Goal: Task Accomplishment & Management: Manage account settings

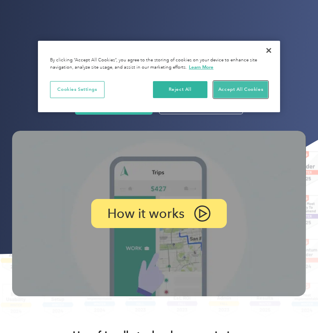
click at [245, 92] on button "Accept All Cookies" at bounding box center [241, 89] width 55 height 17
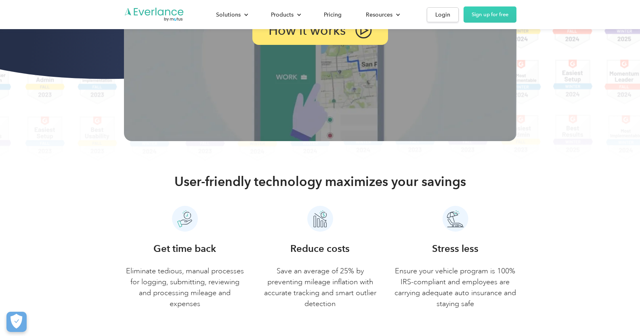
scroll to position [179, 0]
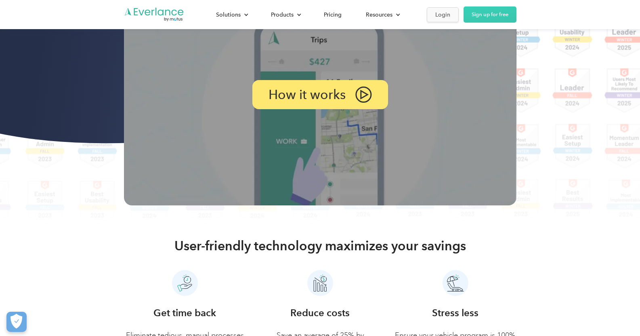
click at [318, 8] on link "Login" at bounding box center [443, 14] width 32 height 15
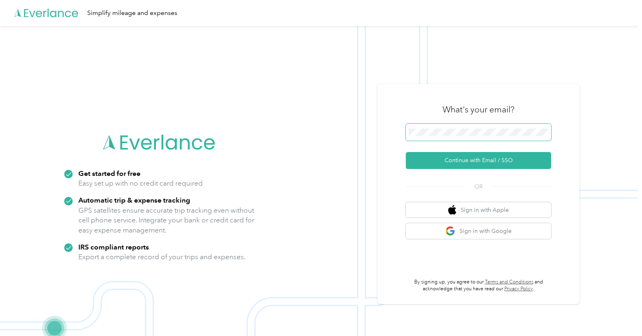
click at [406, 152] on button "Continue with Email / SSO" at bounding box center [478, 160] width 145 height 17
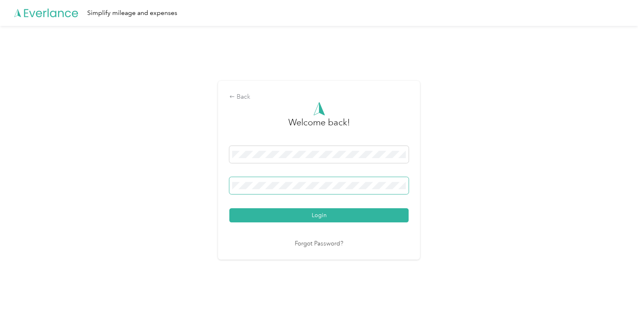
click at [229, 208] on button "Login" at bounding box center [318, 215] width 179 height 14
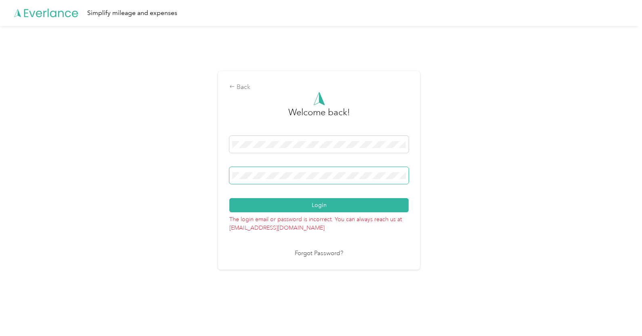
click at [229, 198] on button "Login" at bounding box center [318, 205] width 179 height 14
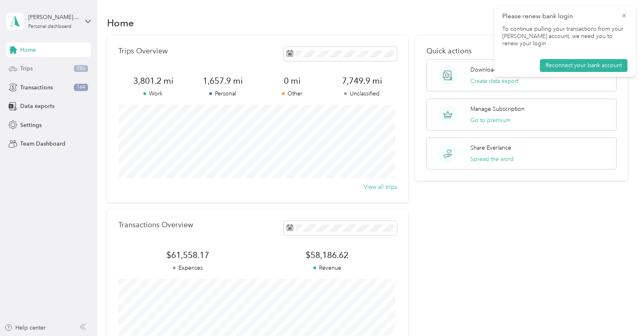
click at [24, 66] on span "Trips" at bounding box center [26, 68] width 13 height 8
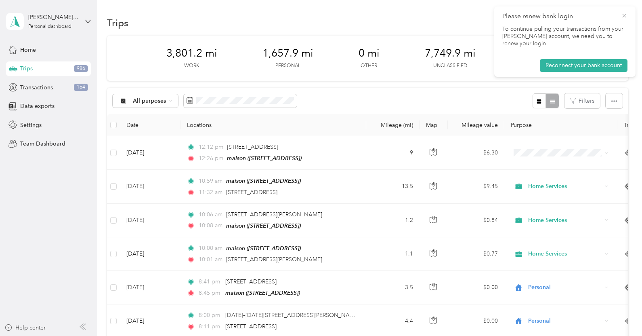
click at [625, 14] on icon at bounding box center [624, 16] width 4 height 4
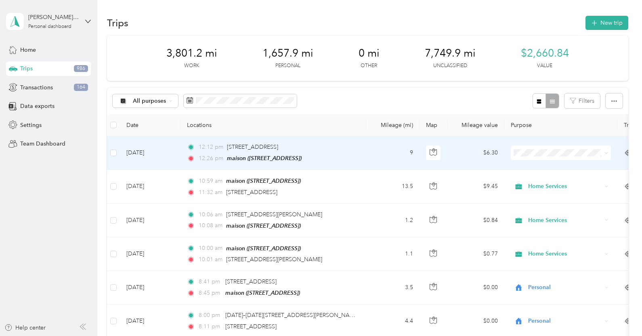
click at [119, 149] on td at bounding box center [113, 153] width 13 height 34
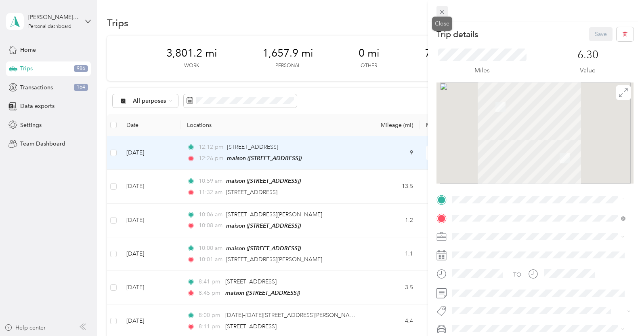
click at [445, 11] on icon at bounding box center [442, 11] width 7 height 7
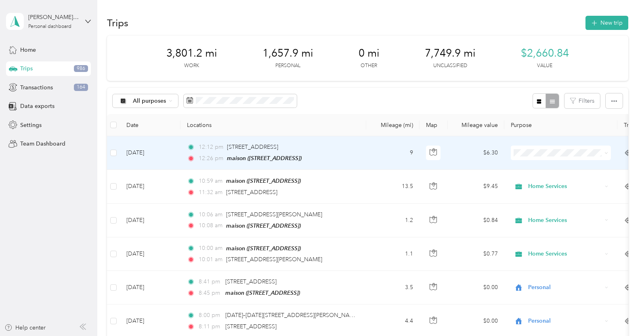
click at [562, 171] on li "Work" at bounding box center [561, 168] width 100 height 14
click at [519, 166] on icon at bounding box center [521, 168] width 6 height 6
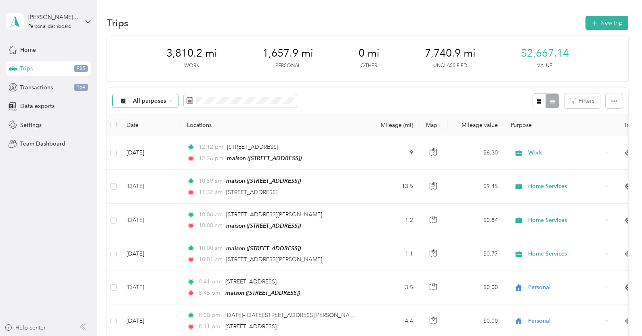
click at [155, 102] on span "All purposes" at bounding box center [150, 101] width 34 height 6
click at [149, 132] on li "Unclassified" at bounding box center [145, 129] width 65 height 14
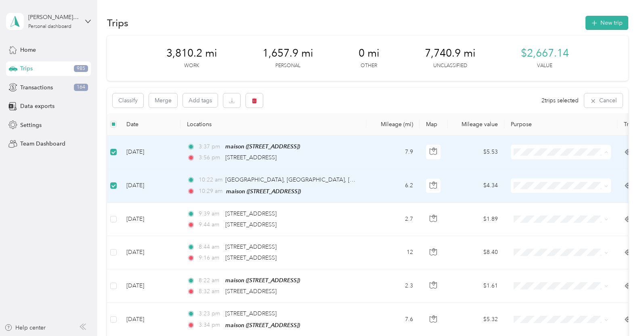
click at [535, 166] on span "Work" at bounding box center [568, 167] width 75 height 8
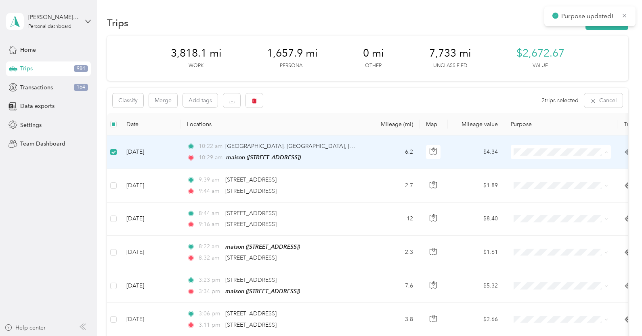
click at [539, 168] on span "Work" at bounding box center [568, 167] width 75 height 8
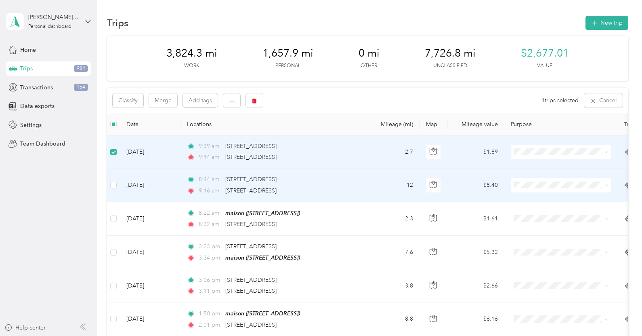
click at [114, 178] on td at bounding box center [113, 184] width 13 height 33
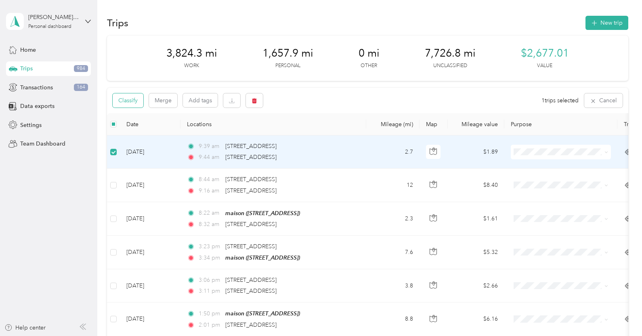
click at [124, 97] on button "Classify" at bounding box center [128, 100] width 31 height 14
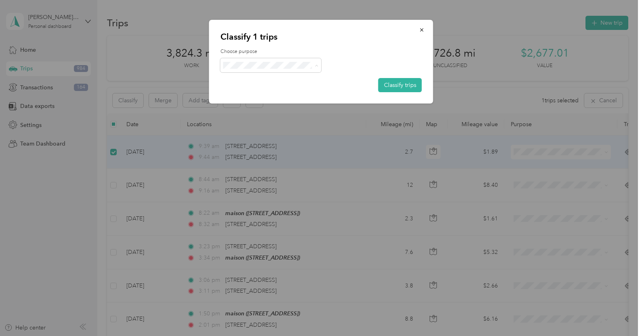
click at [245, 82] on li "Work" at bounding box center [270, 80] width 101 height 14
click at [403, 86] on button "Classify trips" at bounding box center [400, 85] width 44 height 14
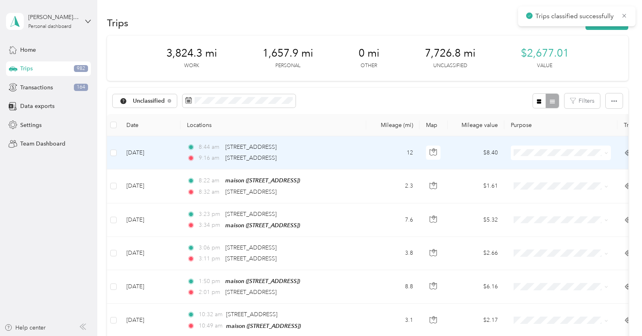
click at [119, 148] on td at bounding box center [113, 152] width 13 height 33
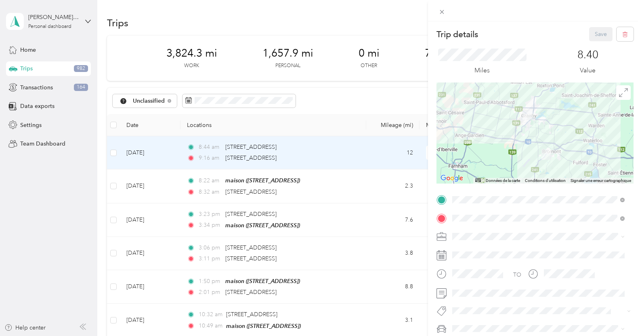
click at [443, 12] on icon at bounding box center [442, 11] width 7 height 7
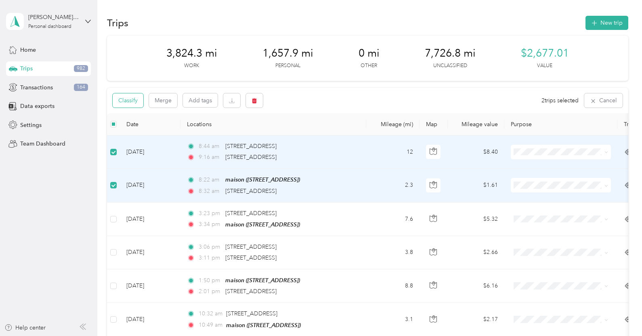
click at [136, 96] on button "Classify" at bounding box center [128, 100] width 31 height 14
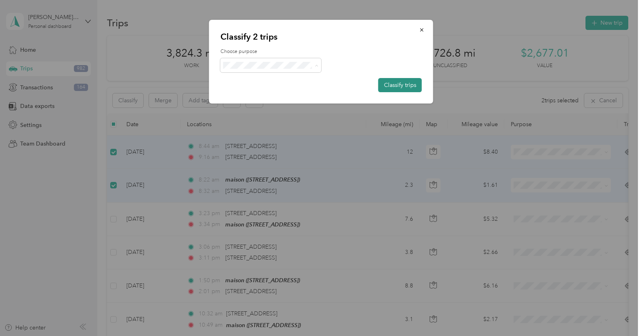
click at [409, 87] on button "Classify trips" at bounding box center [400, 85] width 44 height 14
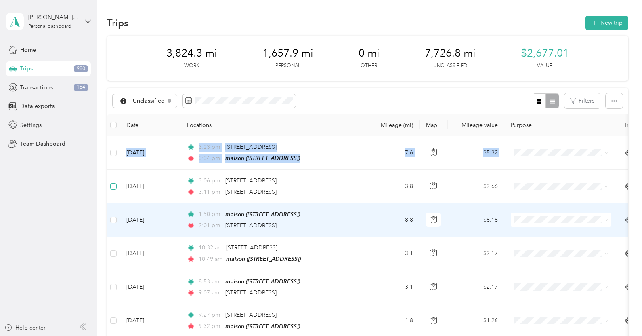
drag, startPoint x: 119, startPoint y: 152, endPoint x: 113, endPoint y: 190, distance: 38.3
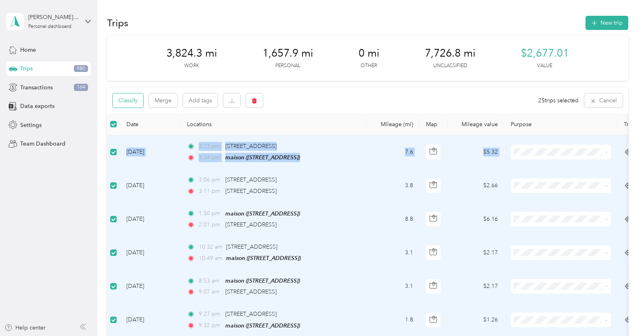
click at [132, 99] on button "Classify" at bounding box center [128, 100] width 31 height 14
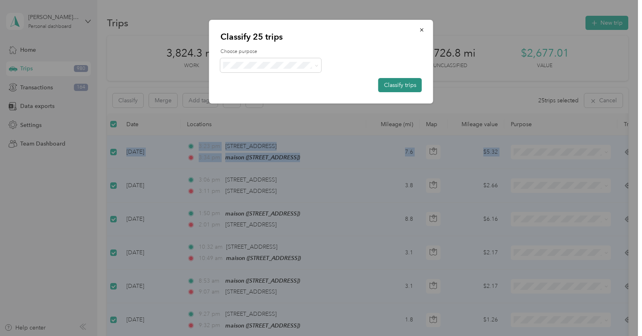
click at [389, 82] on button "Classify trips" at bounding box center [400, 85] width 44 height 14
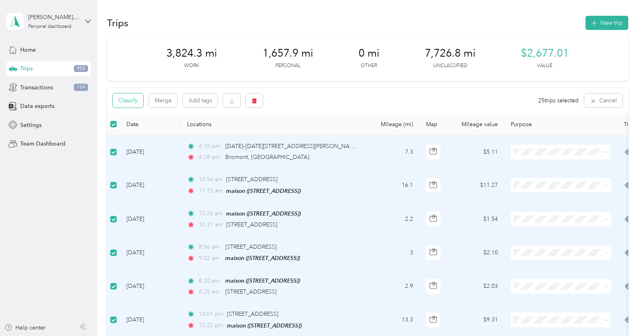
click at [140, 97] on button "Classify" at bounding box center [128, 100] width 31 height 14
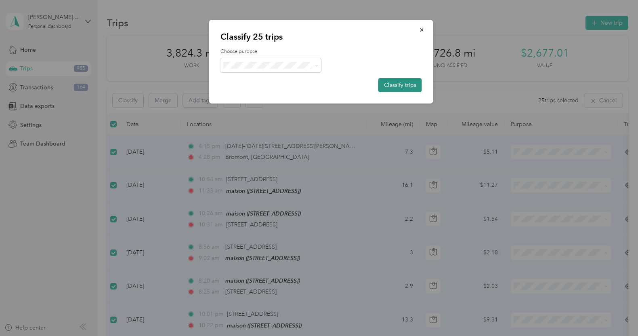
click at [395, 81] on button "Classify trips" at bounding box center [400, 85] width 44 height 14
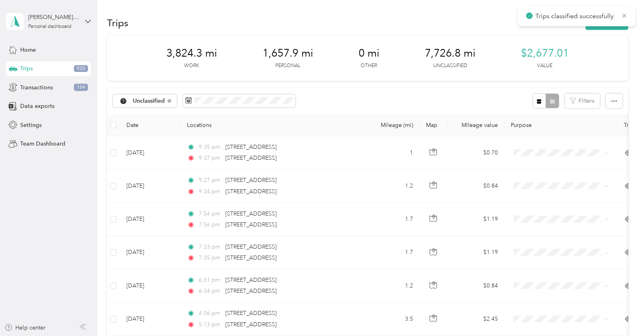
click at [349, 101] on div "Unclassified Filters" at bounding box center [367, 101] width 521 height 26
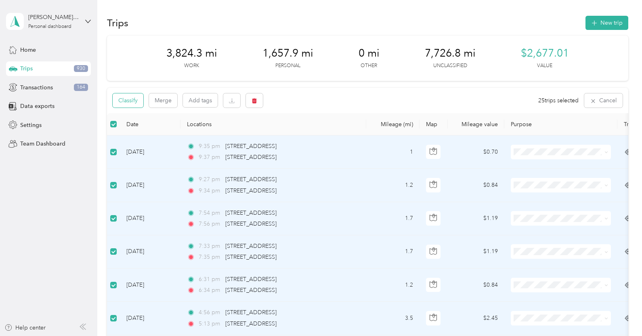
click at [136, 99] on button "Classify" at bounding box center [128, 100] width 31 height 14
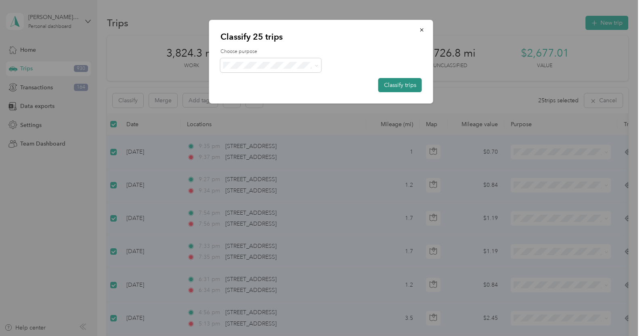
click at [403, 84] on button "Classify trips" at bounding box center [400, 85] width 44 height 14
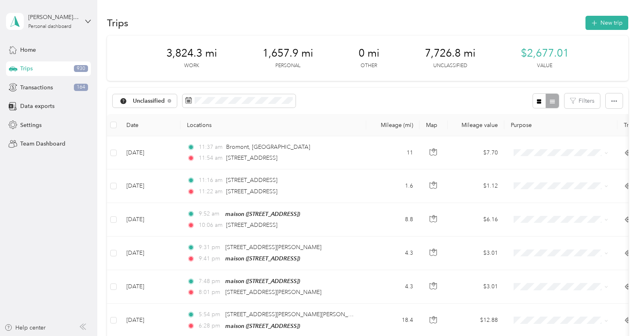
click at [115, 130] on th at bounding box center [113, 125] width 13 height 22
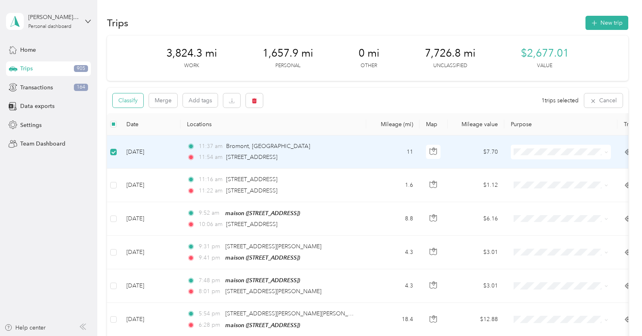
click at [125, 99] on button "Classify" at bounding box center [128, 100] width 31 height 14
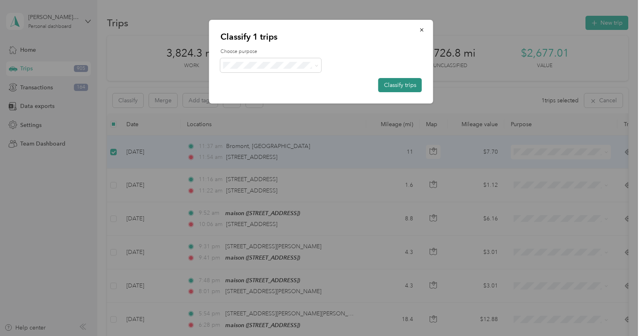
click at [410, 79] on button "Classify trips" at bounding box center [400, 85] width 44 height 14
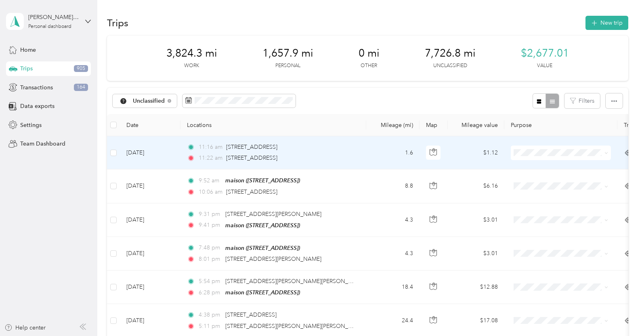
click at [123, 152] on td "Jun 19, 2025" at bounding box center [150, 152] width 61 height 33
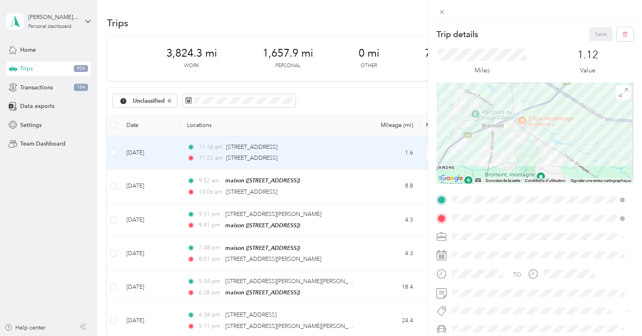
click at [337, 77] on div "Trip details Save This trip cannot be edited because it is either under review,…" at bounding box center [321, 168] width 642 height 336
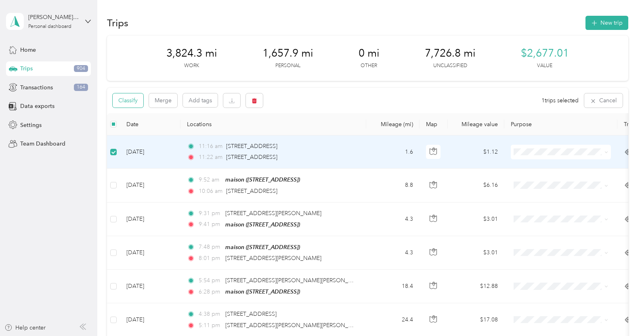
click at [135, 100] on button "Classify" at bounding box center [128, 100] width 31 height 14
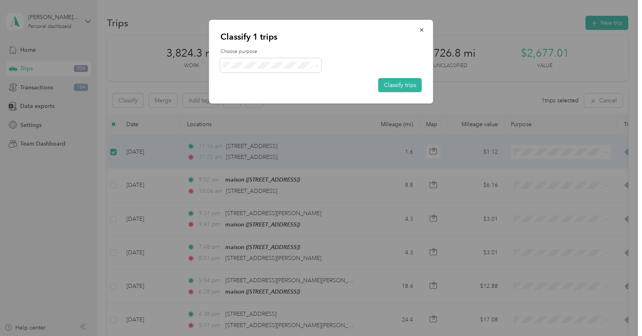
click at [285, 94] on span "Personal" at bounding box center [277, 94] width 75 height 8
click at [405, 83] on button "Classify trips" at bounding box center [400, 85] width 44 height 14
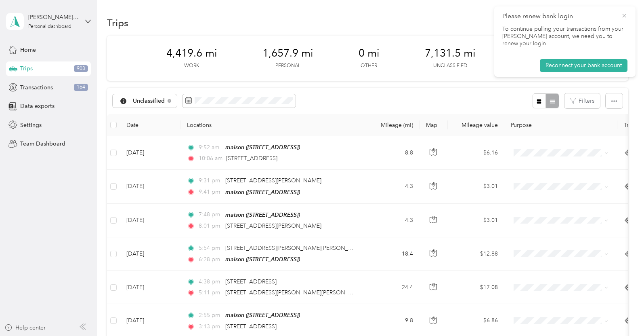
click at [624, 17] on icon at bounding box center [624, 15] width 6 height 7
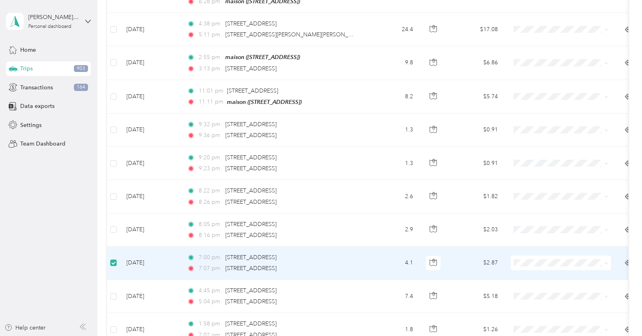
scroll to position [256, 0]
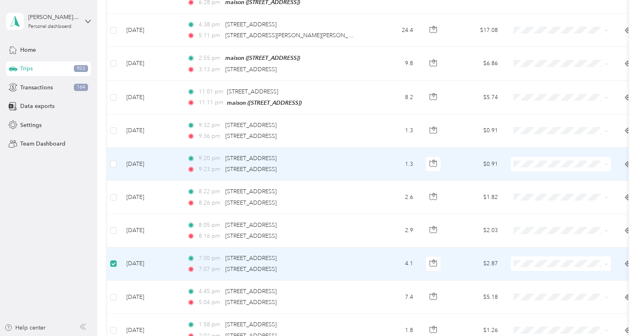
click at [117, 166] on td at bounding box center [113, 163] width 13 height 33
click at [112, 159] on label at bounding box center [113, 163] width 6 height 9
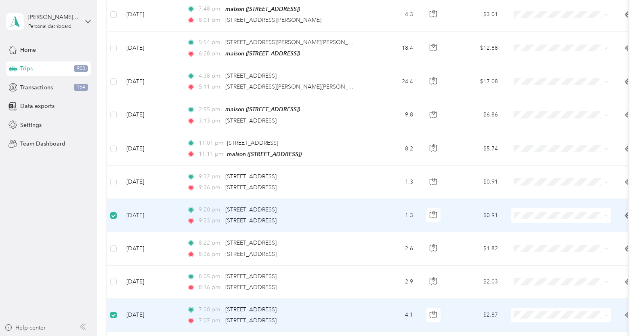
scroll to position [0, 0]
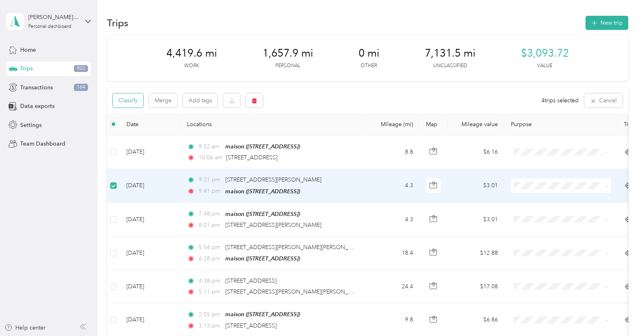
click at [124, 101] on button "Classify" at bounding box center [128, 100] width 31 height 14
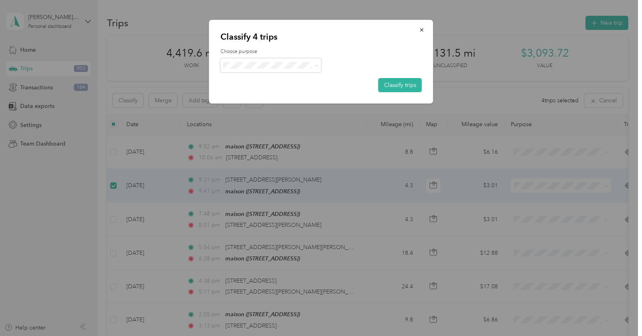
click at [270, 92] on span "Personal" at bounding box center [277, 94] width 75 height 8
click at [378, 84] on div "Choose purpose Classify trips" at bounding box center [320, 70] width 201 height 44
click at [383, 84] on button "Classify trips" at bounding box center [400, 85] width 44 height 14
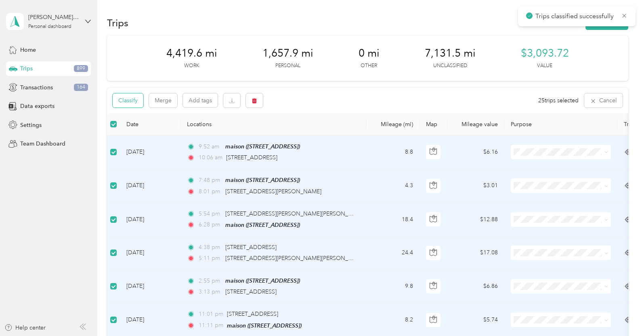
click at [134, 97] on button "Classify" at bounding box center [128, 100] width 31 height 14
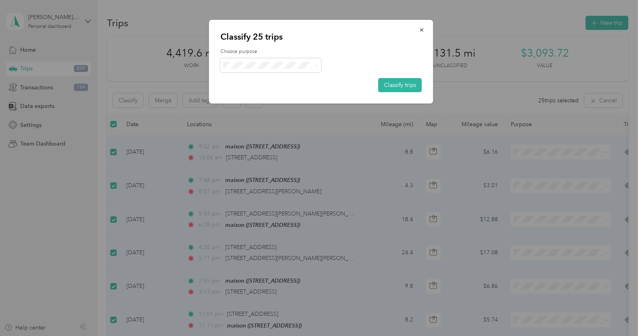
click at [251, 79] on span "Work" at bounding box center [277, 80] width 75 height 8
click at [393, 84] on button "Classify trips" at bounding box center [400, 85] width 44 height 14
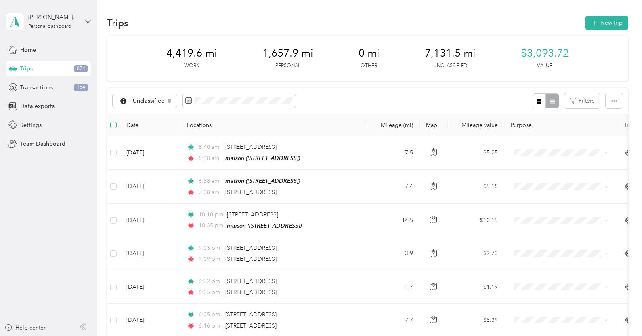
click at [112, 128] on label at bounding box center [113, 124] width 6 height 9
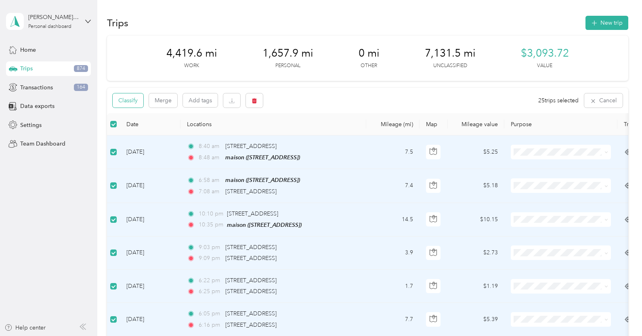
click at [138, 99] on button "Classify" at bounding box center [128, 100] width 31 height 14
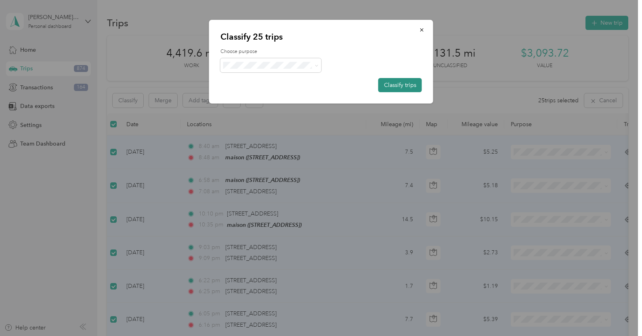
click at [403, 89] on button "Classify trips" at bounding box center [400, 85] width 44 height 14
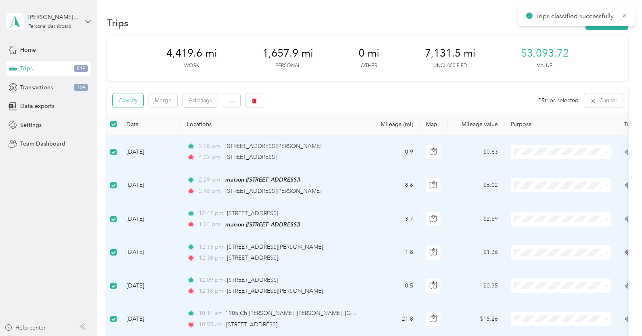
click at [136, 99] on button "Classify" at bounding box center [128, 100] width 31 height 14
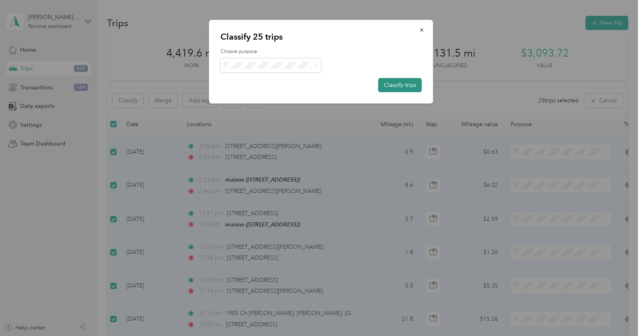
click at [410, 79] on button "Classify trips" at bounding box center [400, 85] width 44 height 14
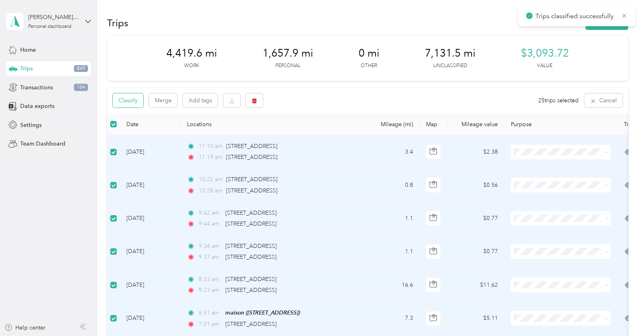
click at [141, 99] on button "Classify" at bounding box center [128, 100] width 31 height 14
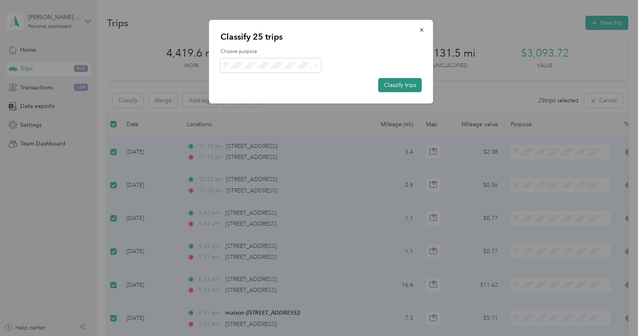
click at [407, 84] on button "Classify trips" at bounding box center [400, 85] width 44 height 14
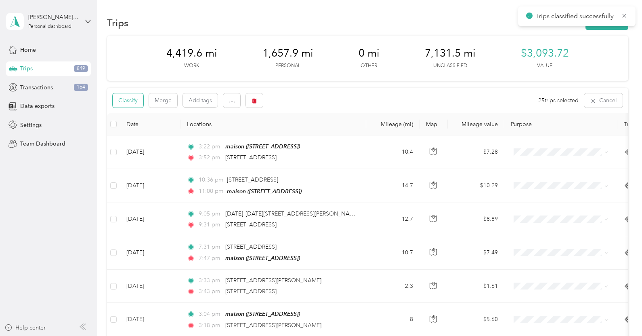
click at [131, 97] on button "Classify" at bounding box center [128, 100] width 31 height 14
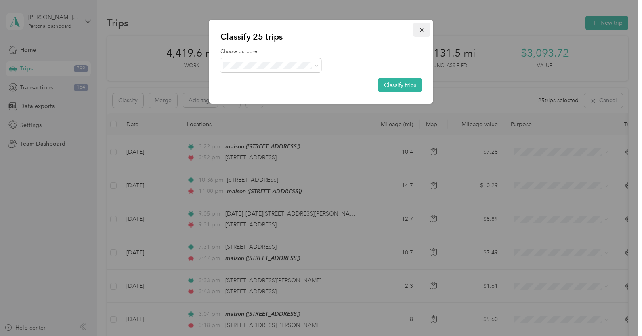
click at [418, 28] on button "button" at bounding box center [421, 30] width 17 height 14
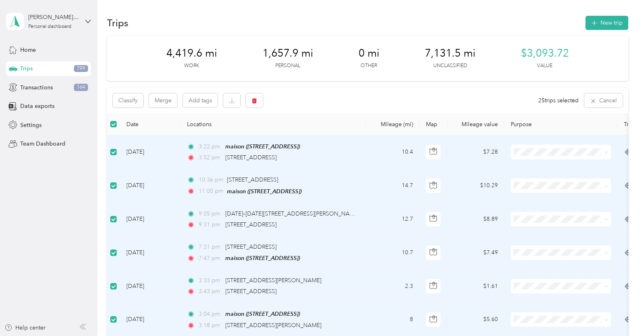
click at [127, 90] on div "Classify Merge Add tags 25 trips selected Cancel" at bounding box center [367, 100] width 521 height 25
click at [128, 99] on button "Classify" at bounding box center [128, 100] width 31 height 14
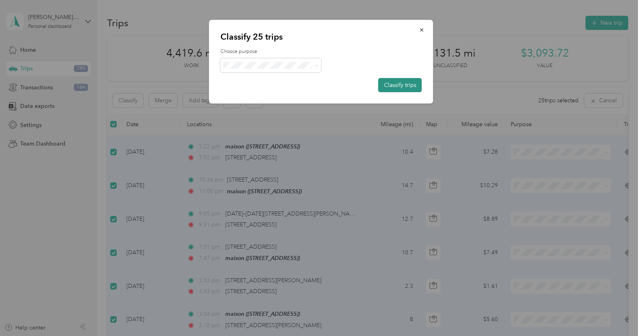
click at [399, 80] on button "Classify trips" at bounding box center [400, 85] width 44 height 14
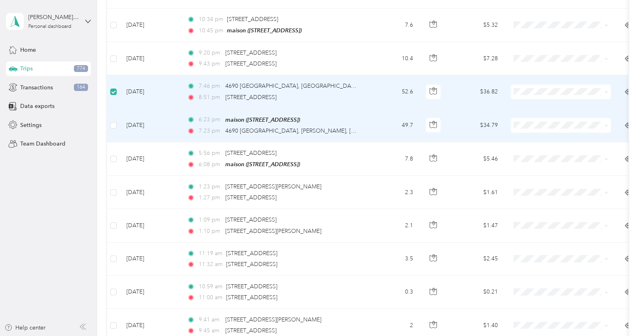
scroll to position [367, 0]
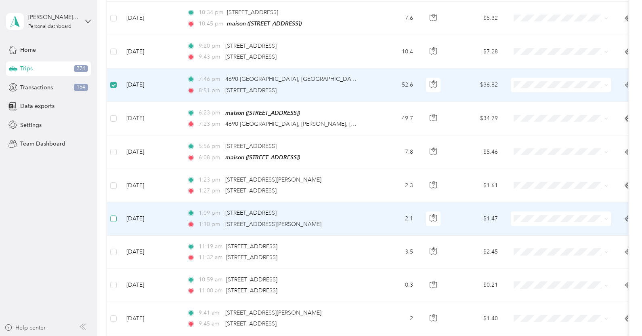
click at [111, 220] on label at bounding box center [113, 218] width 6 height 9
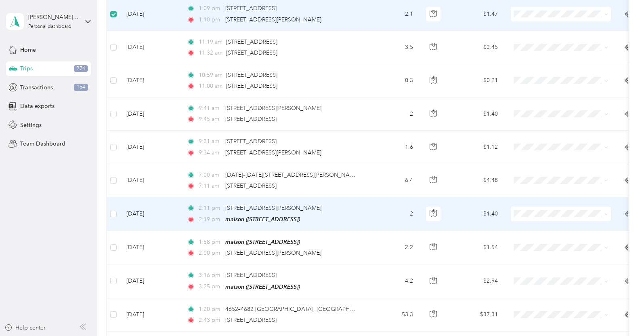
scroll to position [642, 0]
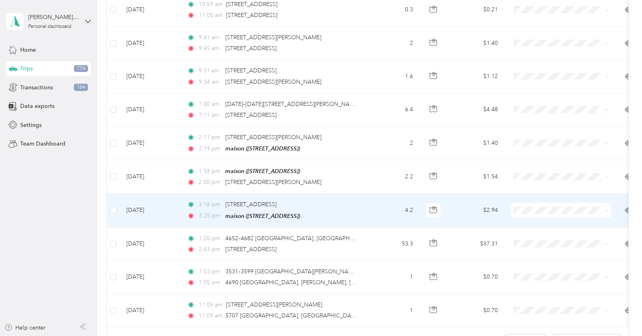
click at [118, 212] on td at bounding box center [113, 210] width 13 height 34
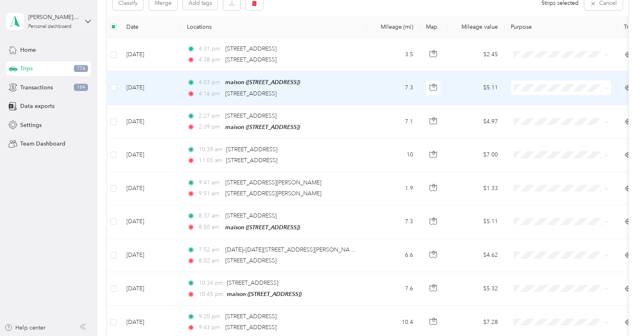
scroll to position [82, 0]
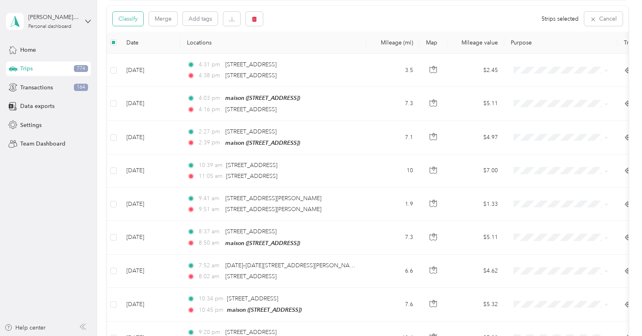
click at [136, 15] on button "Classify" at bounding box center [128, 19] width 31 height 14
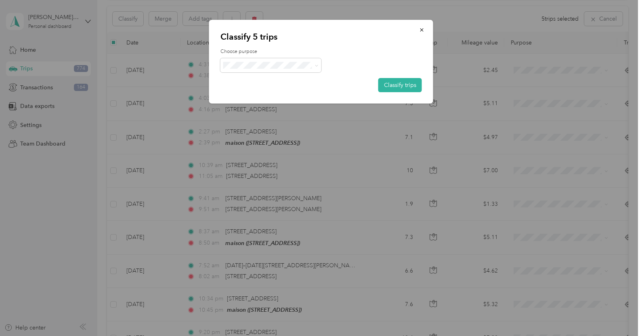
click at [258, 57] on div "Choose purpose Classify trips" at bounding box center [320, 70] width 201 height 44
click at [290, 90] on span "Personal" at bounding box center [277, 94] width 75 height 8
click at [391, 82] on button "Classify trips" at bounding box center [400, 85] width 44 height 14
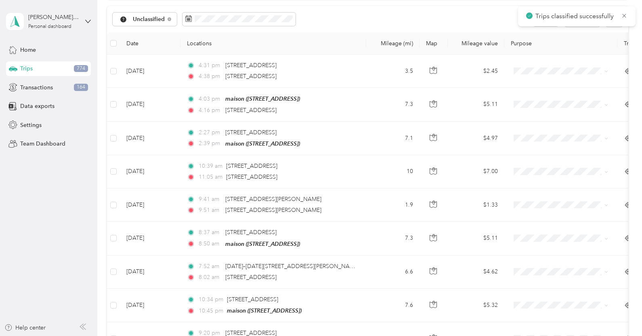
scroll to position [82, 0]
click at [117, 42] on th at bounding box center [113, 42] width 13 height 22
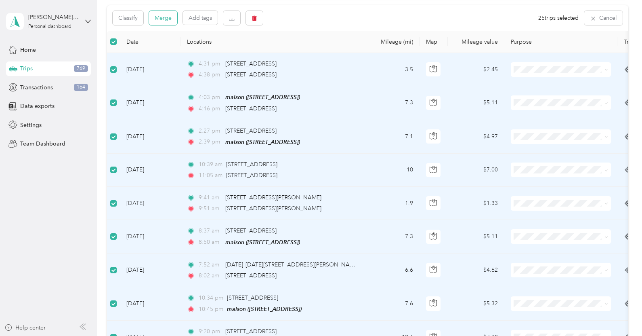
scroll to position [82, 0]
click at [130, 17] on button "Classify" at bounding box center [128, 19] width 31 height 14
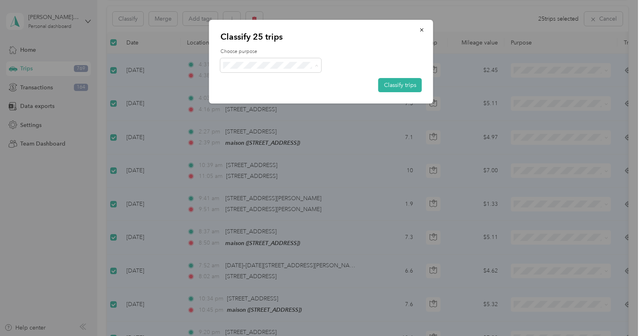
click at [270, 78] on span "Work" at bounding box center [277, 80] width 75 height 8
click at [396, 87] on button "Classify trips" at bounding box center [400, 85] width 44 height 14
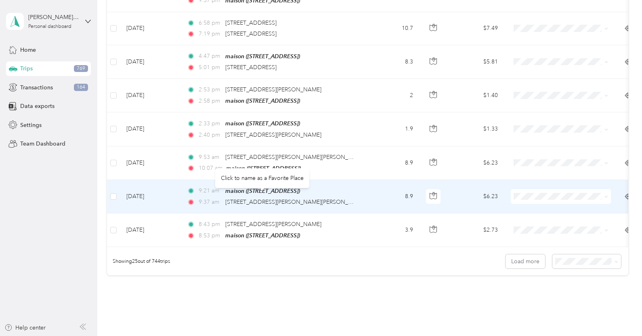
scroll to position [726, 0]
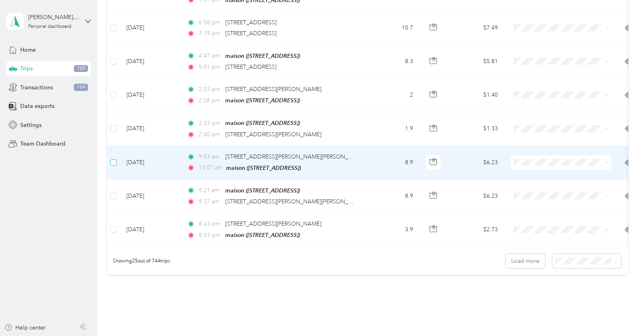
click at [112, 158] on label at bounding box center [113, 162] width 6 height 9
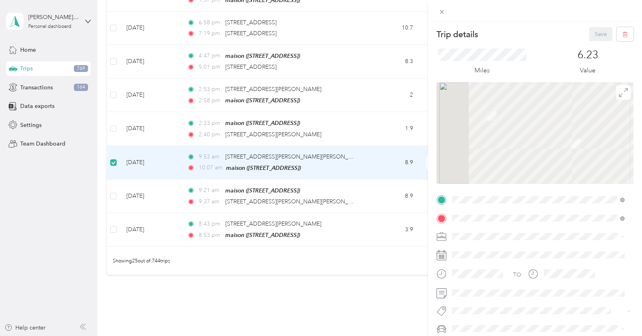
click at [113, 231] on div "Trip details Save This trip cannot be edited because it is either under review,…" at bounding box center [321, 168] width 642 height 336
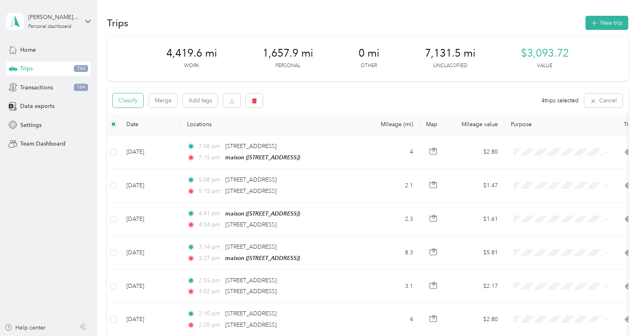
click at [130, 100] on button "Classify" at bounding box center [128, 100] width 31 height 14
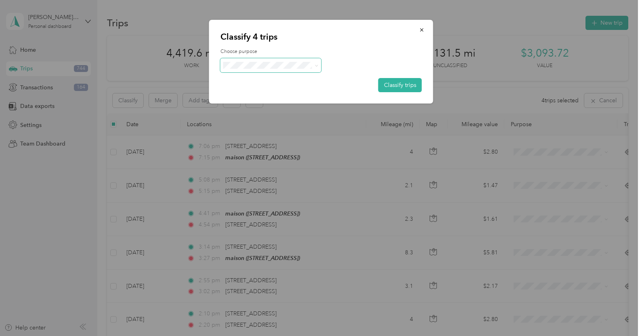
click at [280, 70] on span at bounding box center [270, 65] width 101 height 14
click at [265, 94] on span "Personal" at bounding box center [277, 93] width 75 height 8
click at [414, 87] on button "Classify trips" at bounding box center [400, 85] width 44 height 14
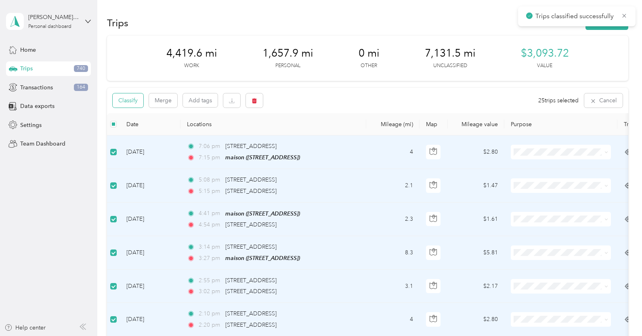
click at [128, 100] on button "Classify" at bounding box center [128, 100] width 31 height 14
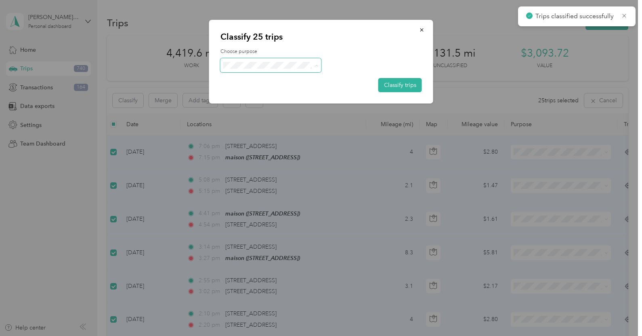
click at [280, 85] on li "Work" at bounding box center [270, 80] width 101 height 14
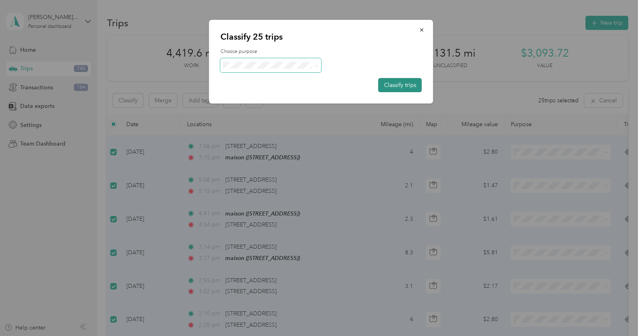
click at [403, 81] on button "Classify trips" at bounding box center [400, 85] width 44 height 14
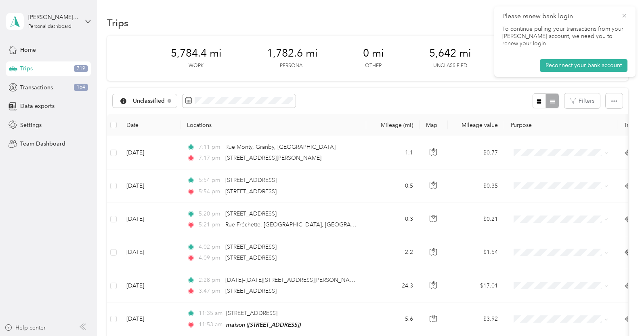
click at [623, 13] on icon at bounding box center [624, 15] width 6 height 7
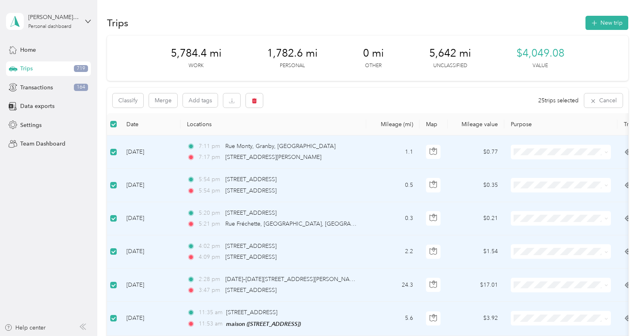
click at [126, 89] on div "Classify Merge Add tags 25 trips selected Cancel" at bounding box center [367, 100] width 521 height 25
click at [131, 97] on button "Classify" at bounding box center [128, 100] width 31 height 14
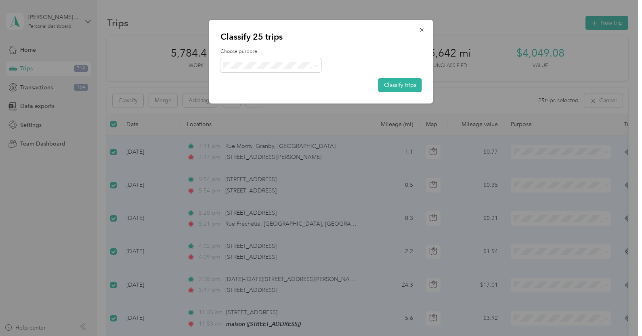
click at [258, 84] on li "Work" at bounding box center [270, 80] width 101 height 14
click at [416, 84] on button "Classify trips" at bounding box center [400, 85] width 44 height 14
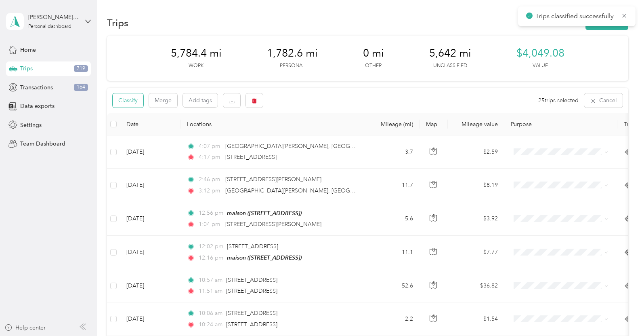
click at [137, 102] on button "Classify" at bounding box center [128, 100] width 31 height 14
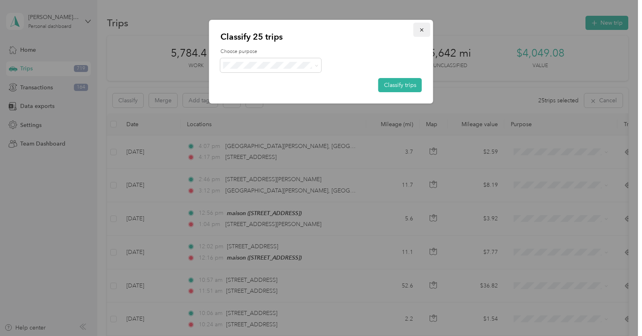
click at [423, 30] on icon "button" at bounding box center [422, 30] width 6 height 6
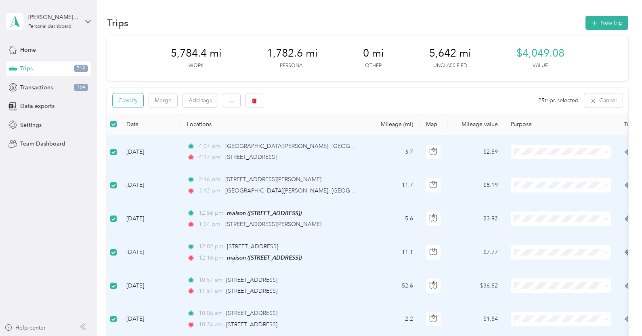
click at [124, 99] on button "Classify" at bounding box center [128, 100] width 31 height 14
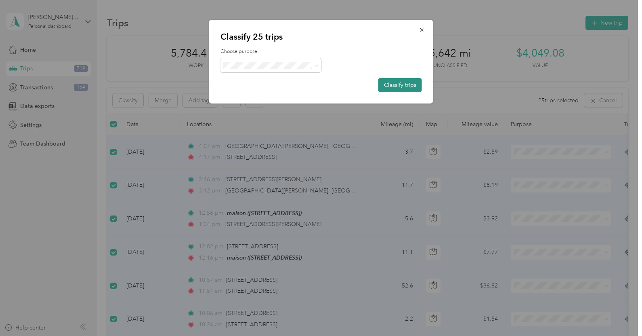
click at [404, 79] on button "Classify trips" at bounding box center [400, 85] width 44 height 14
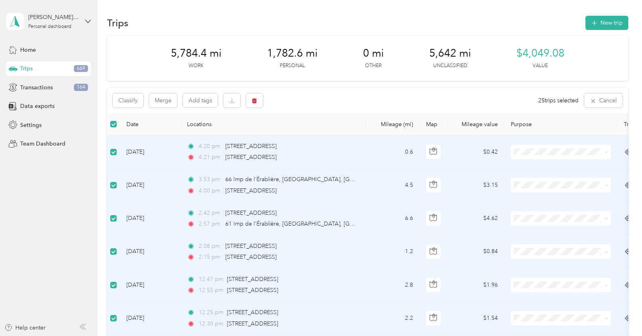
click at [129, 89] on div "Classify Merge Add tags 25 trips selected Cancel" at bounding box center [367, 100] width 521 height 25
click at [134, 96] on button "Classify" at bounding box center [128, 100] width 31 height 14
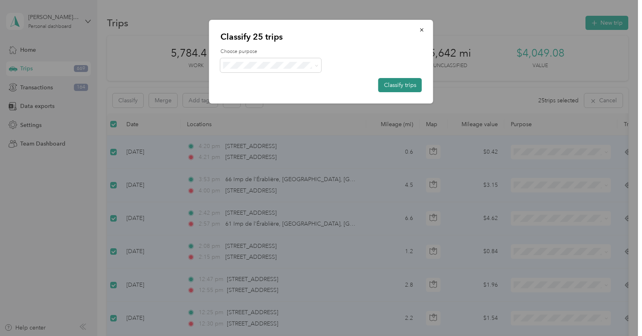
click at [391, 81] on button "Classify trips" at bounding box center [400, 85] width 44 height 14
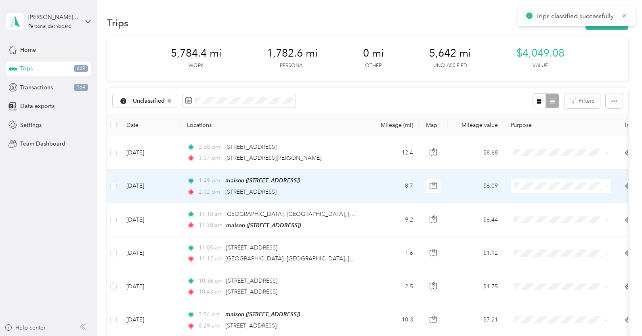
scroll to position [20, 0]
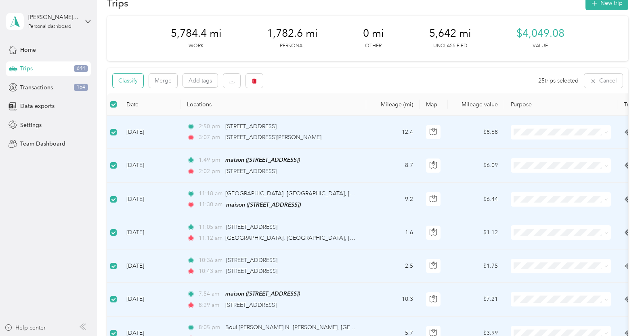
click at [132, 77] on button "Classify" at bounding box center [128, 80] width 31 height 14
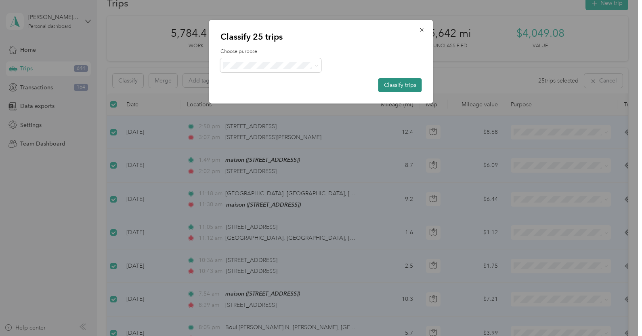
click at [392, 80] on button "Classify trips" at bounding box center [400, 85] width 44 height 14
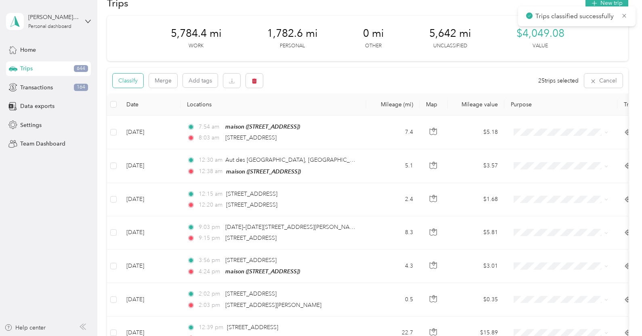
click at [133, 82] on button "Classify" at bounding box center [128, 80] width 31 height 14
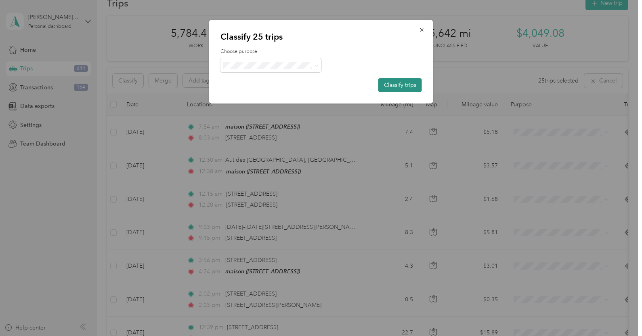
click at [388, 86] on button "Classify trips" at bounding box center [400, 85] width 44 height 14
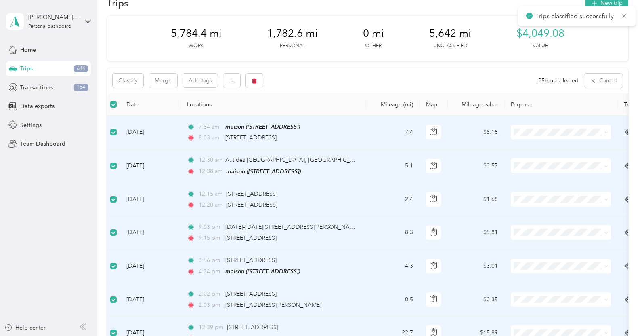
click at [126, 72] on div "Classify Merge Add tags 25 trips selected Cancel" at bounding box center [367, 80] width 521 height 25
click at [130, 78] on button "Classify" at bounding box center [128, 80] width 31 height 14
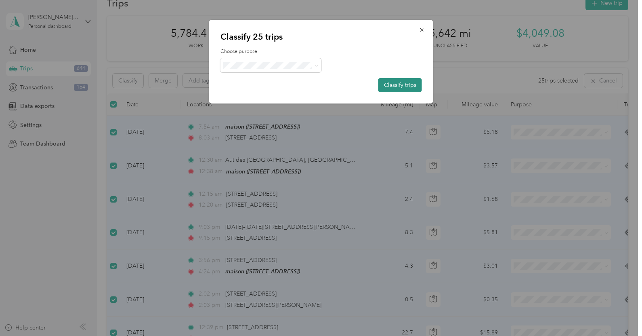
click at [402, 84] on button "Classify trips" at bounding box center [400, 85] width 44 height 14
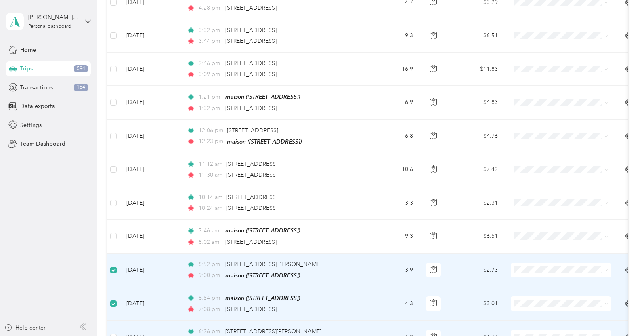
scroll to position [45, 0]
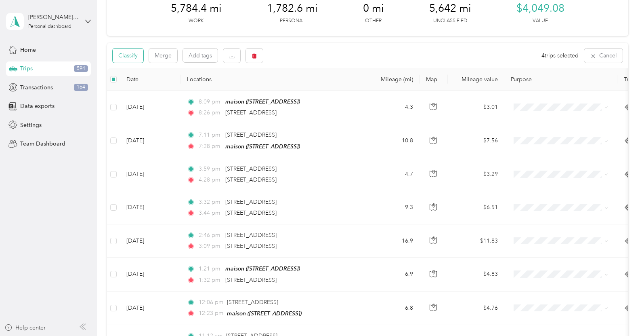
click at [139, 60] on button "Classify" at bounding box center [128, 55] width 31 height 14
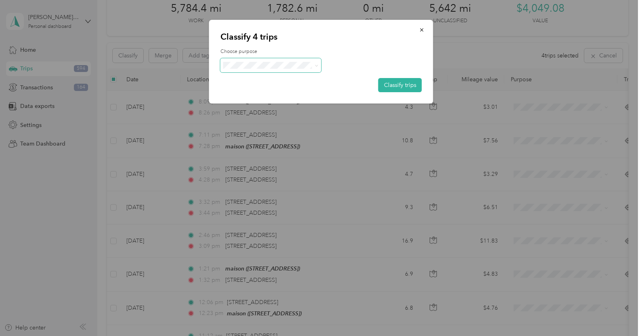
click at [275, 58] on span at bounding box center [270, 65] width 101 height 14
click at [278, 93] on span "Personal" at bounding box center [277, 94] width 75 height 8
click at [397, 83] on button "Classify trips" at bounding box center [400, 85] width 44 height 14
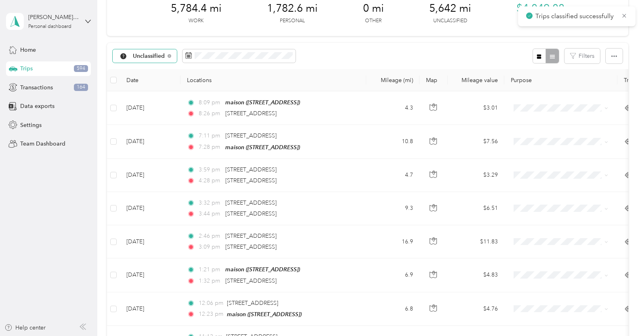
click at [160, 61] on div "Unclassified" at bounding box center [145, 56] width 64 height 14
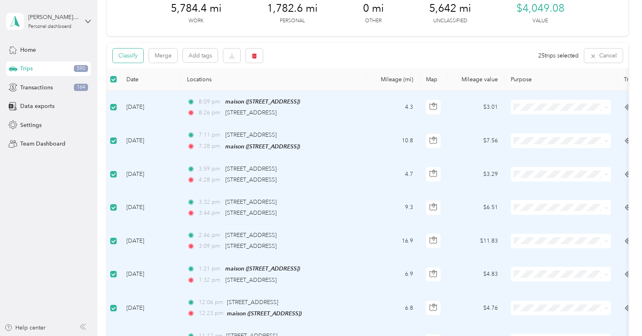
click at [130, 56] on button "Classify" at bounding box center [128, 55] width 31 height 14
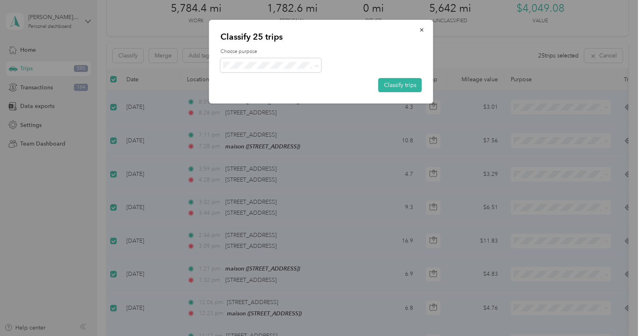
click at [287, 81] on span "Work" at bounding box center [277, 80] width 75 height 8
click at [417, 88] on button "Classify trips" at bounding box center [400, 85] width 44 height 14
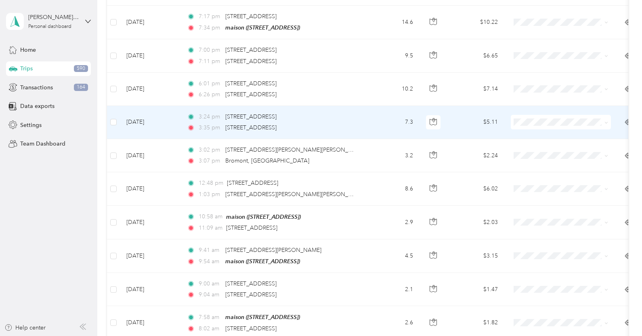
scroll to position [0, 0]
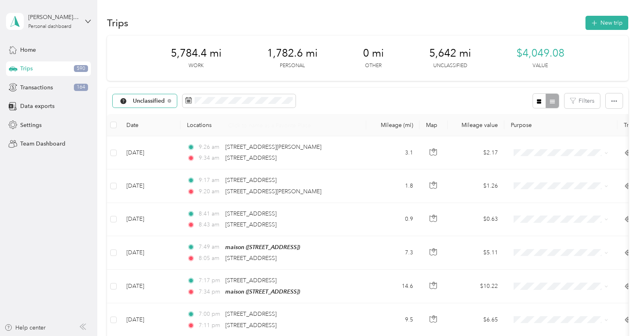
click at [165, 97] on div "Unclassified" at bounding box center [145, 101] width 64 height 14
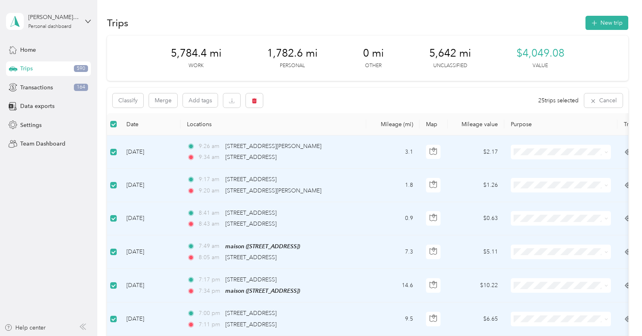
click at [125, 88] on div "Classify Merge Add tags 25 trips selected Cancel" at bounding box center [367, 100] width 521 height 25
click at [128, 94] on button "Classify" at bounding box center [128, 100] width 31 height 14
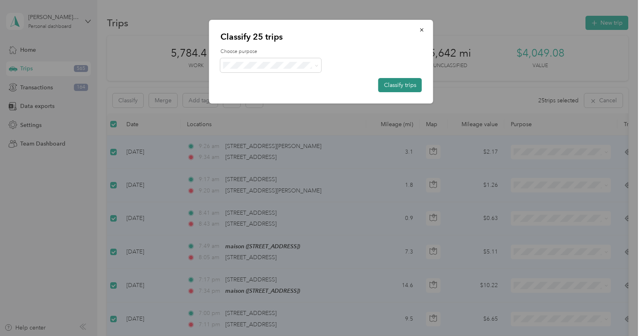
click at [411, 89] on button "Classify trips" at bounding box center [400, 85] width 44 height 14
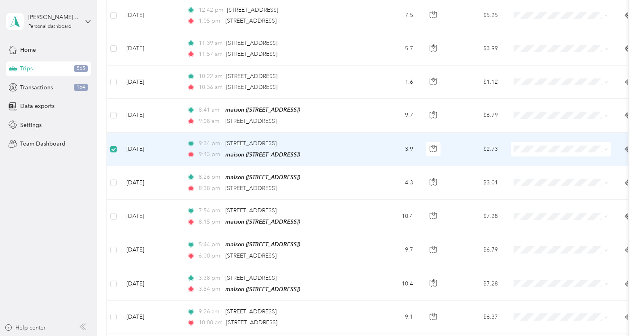
scroll to position [601, 0]
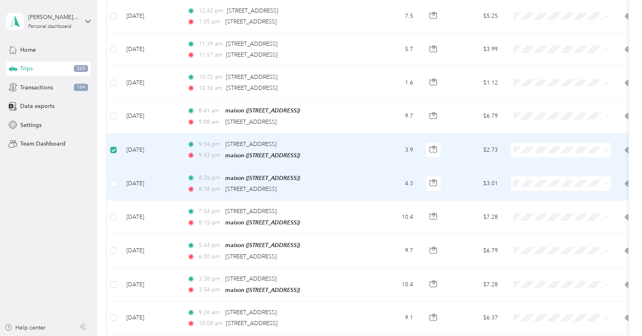
click at [118, 185] on td at bounding box center [113, 184] width 13 height 34
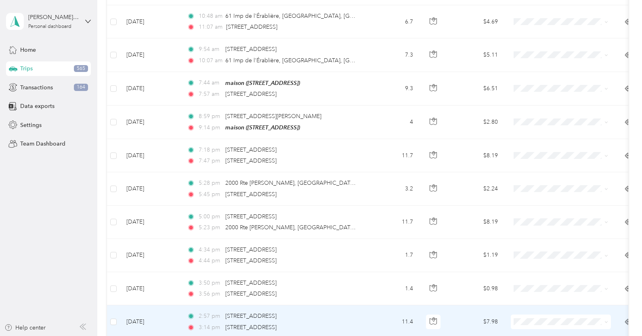
scroll to position [0, 0]
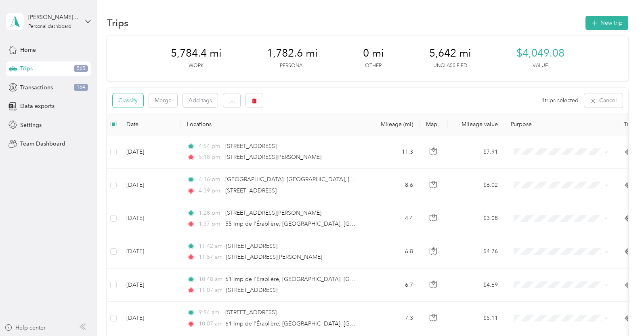
click at [133, 103] on button "Classify" at bounding box center [128, 100] width 31 height 14
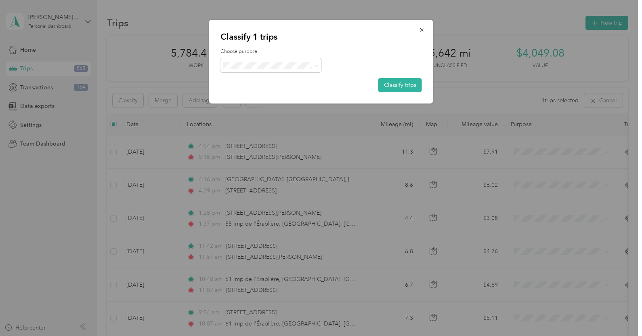
click at [278, 91] on span "Personal" at bounding box center [277, 94] width 75 height 8
click at [417, 86] on button "Classify trips" at bounding box center [400, 85] width 44 height 14
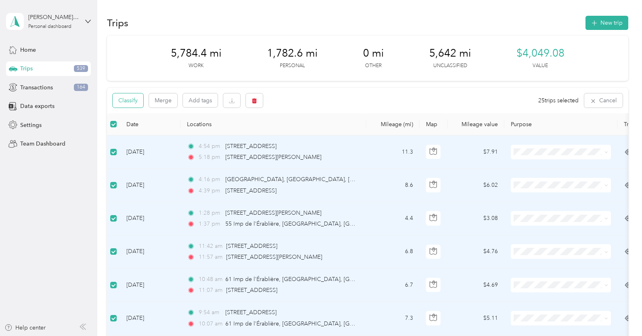
click at [134, 105] on button "Classify" at bounding box center [128, 100] width 31 height 14
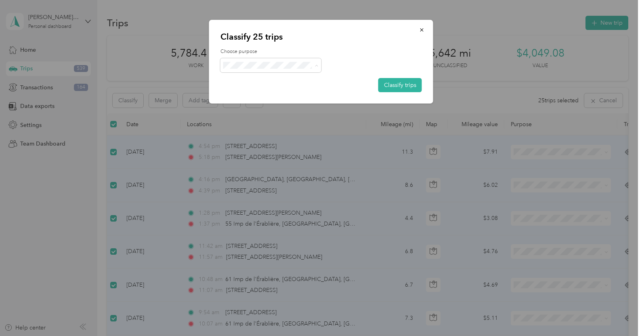
click at [286, 79] on span "Work" at bounding box center [277, 80] width 75 height 8
click at [395, 84] on button "Classify trips" at bounding box center [400, 85] width 44 height 14
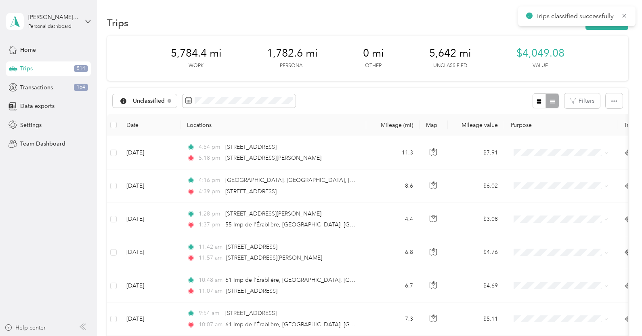
click at [117, 125] on th at bounding box center [113, 125] width 13 height 22
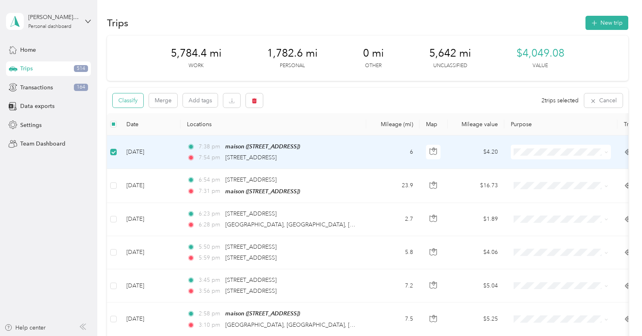
click at [131, 97] on button "Classify" at bounding box center [128, 100] width 31 height 14
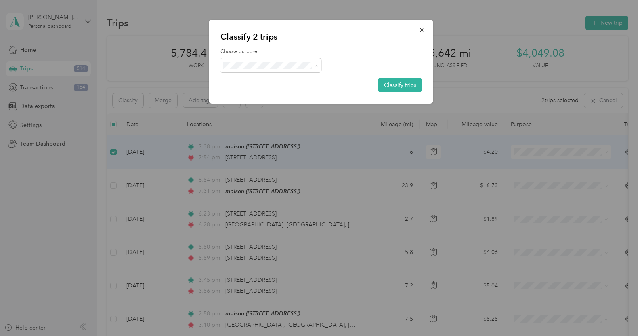
click at [281, 90] on li "Personal" at bounding box center [270, 94] width 101 height 14
click at [394, 81] on button "Classify trips" at bounding box center [400, 85] width 44 height 14
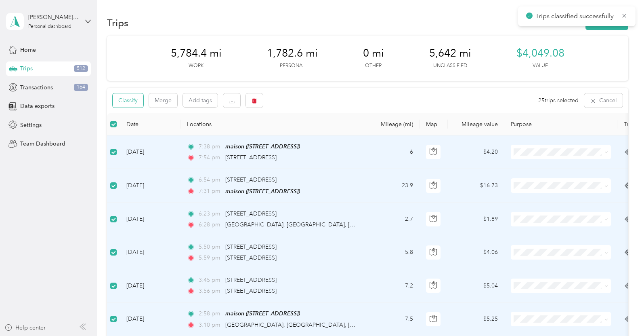
click at [137, 100] on button "Classify" at bounding box center [128, 100] width 31 height 14
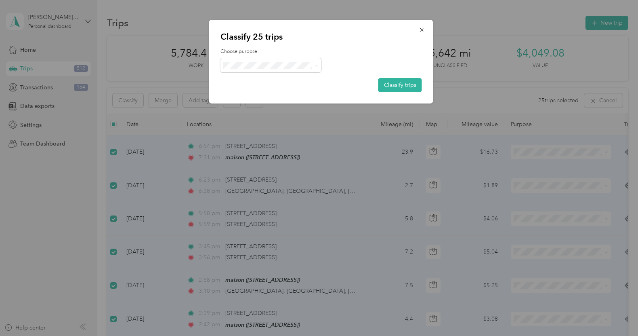
click at [264, 77] on span "Work" at bounding box center [277, 80] width 75 height 8
click at [417, 90] on button "Classify trips" at bounding box center [400, 85] width 44 height 14
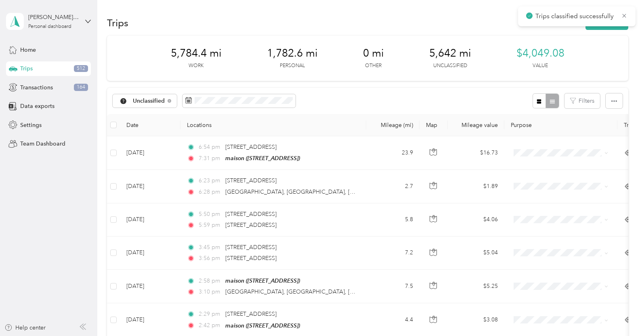
click at [107, 126] on th at bounding box center [113, 125] width 13 height 22
click at [116, 120] on label at bounding box center [113, 124] width 6 height 9
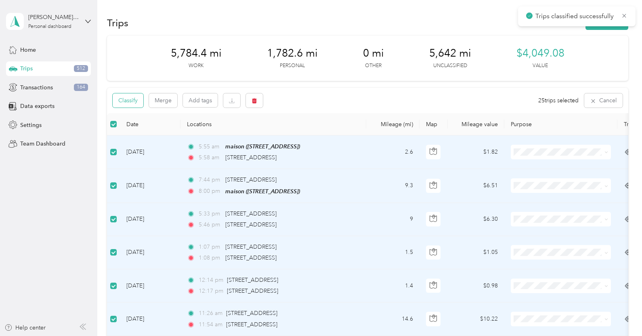
click at [134, 104] on button "Classify" at bounding box center [128, 100] width 31 height 14
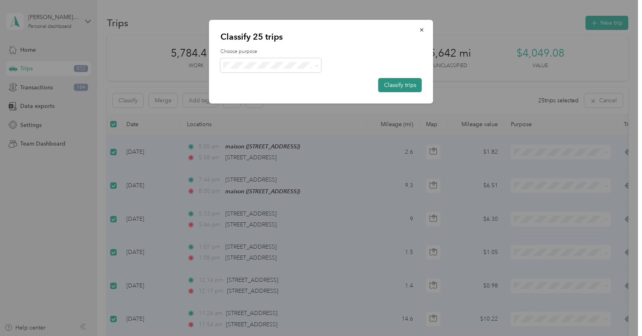
click at [399, 87] on button "Classify trips" at bounding box center [400, 85] width 44 height 14
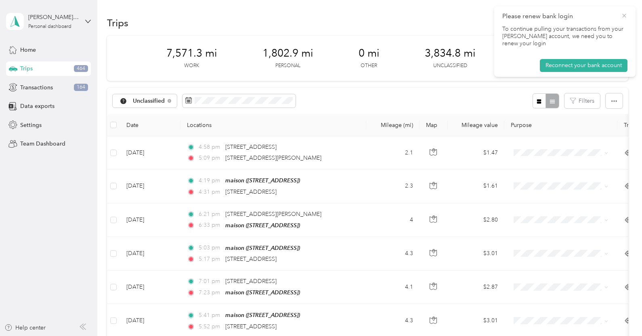
click at [625, 14] on icon at bounding box center [624, 15] width 6 height 7
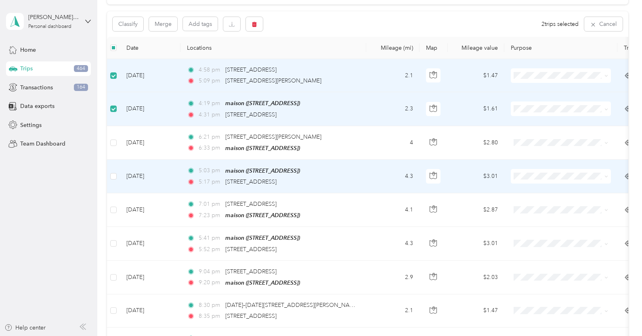
scroll to position [76, 0]
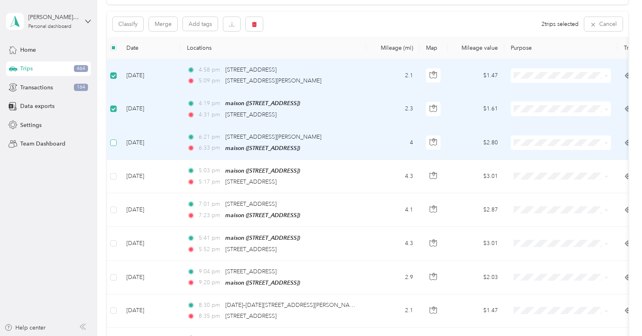
click at [114, 138] on label at bounding box center [113, 142] width 6 height 9
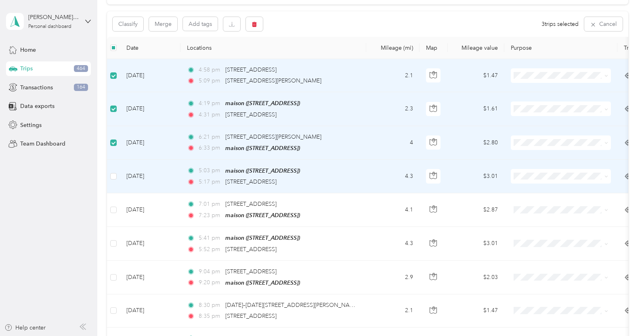
click at [110, 170] on td at bounding box center [113, 176] width 13 height 34
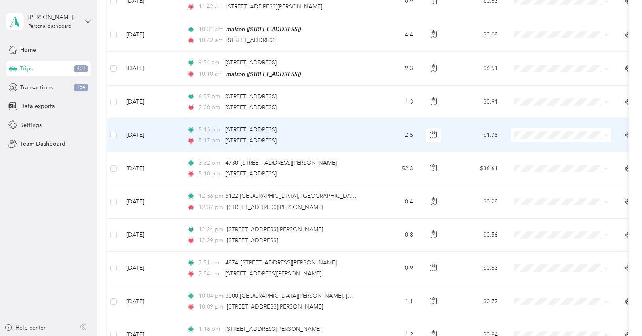
scroll to position [525, 0]
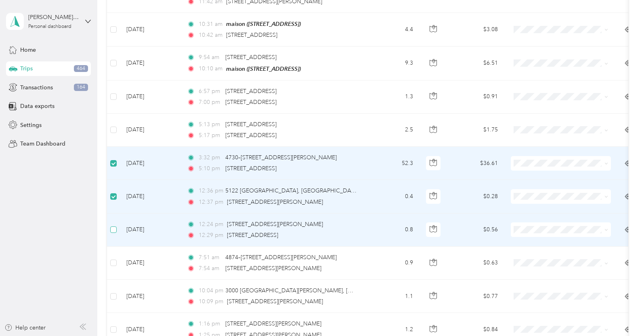
click at [115, 231] on label at bounding box center [113, 229] width 6 height 9
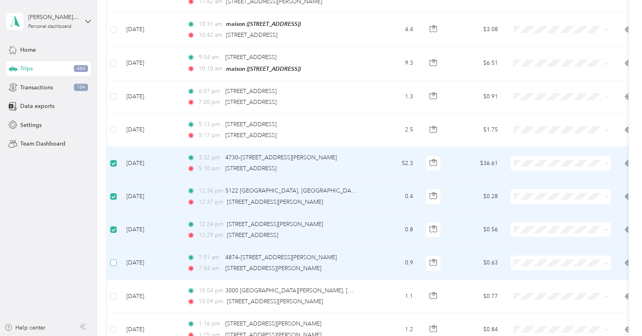
click at [115, 264] on label at bounding box center [113, 262] width 6 height 9
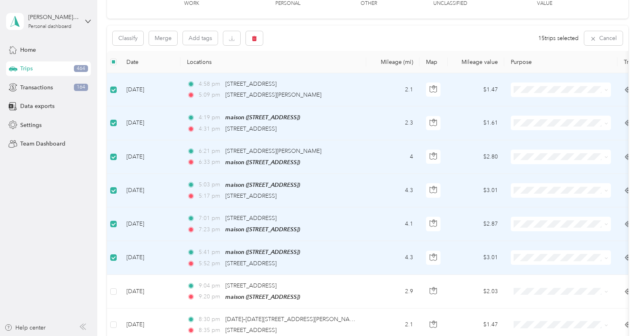
scroll to position [0, 0]
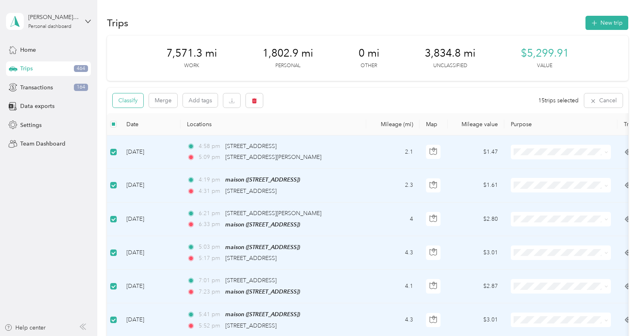
click at [135, 103] on button "Classify" at bounding box center [128, 100] width 31 height 14
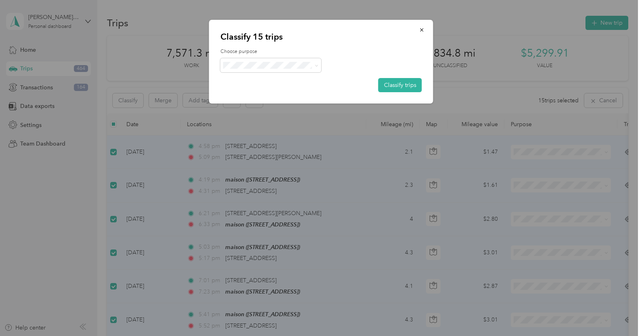
click at [283, 92] on span "Personal" at bounding box center [277, 94] width 75 height 8
click at [404, 80] on button "Classify trips" at bounding box center [400, 85] width 44 height 14
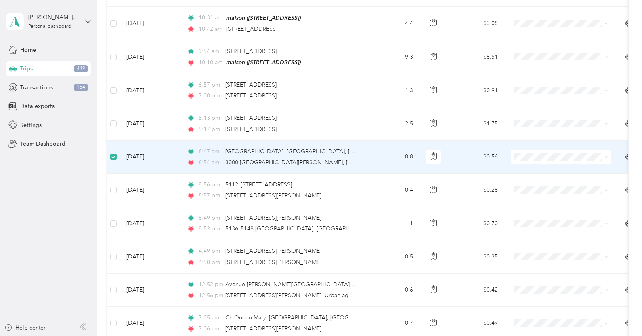
scroll to position [329, 0]
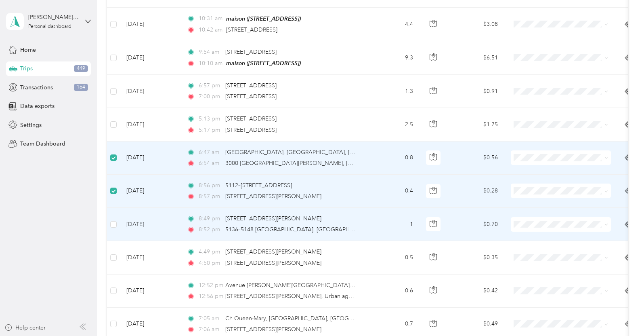
click at [117, 225] on td at bounding box center [113, 224] width 13 height 33
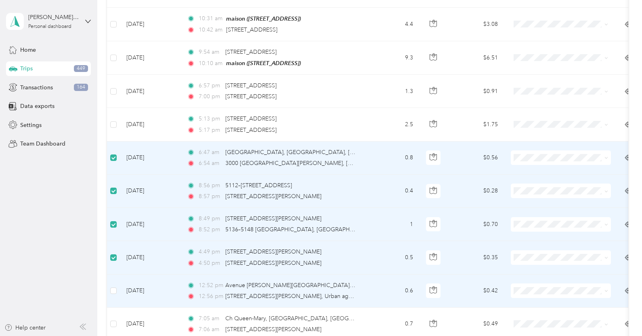
click at [116, 294] on td at bounding box center [113, 290] width 13 height 33
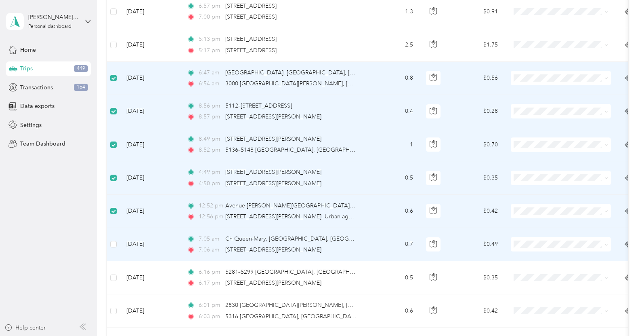
click at [114, 248] on td at bounding box center [113, 244] width 13 height 33
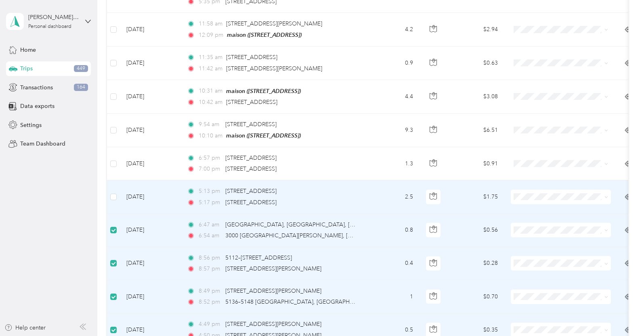
scroll to position [0, 0]
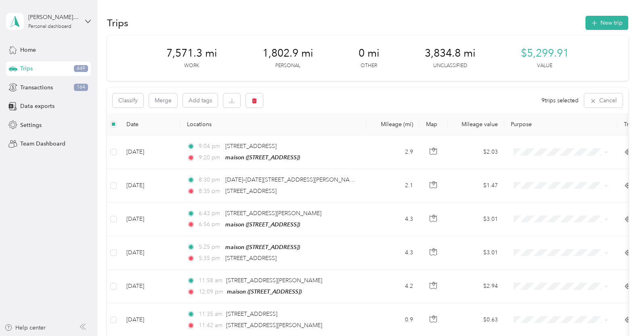
click at [143, 100] on div "Classify Merge Add tags" at bounding box center [188, 100] width 150 height 14
click at [136, 100] on button "Classify" at bounding box center [128, 100] width 31 height 14
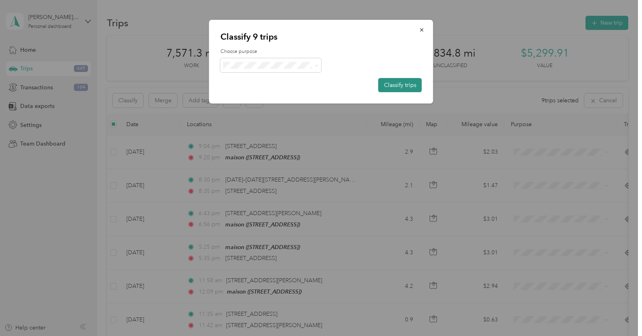
click at [403, 84] on button "Classify trips" at bounding box center [400, 85] width 44 height 14
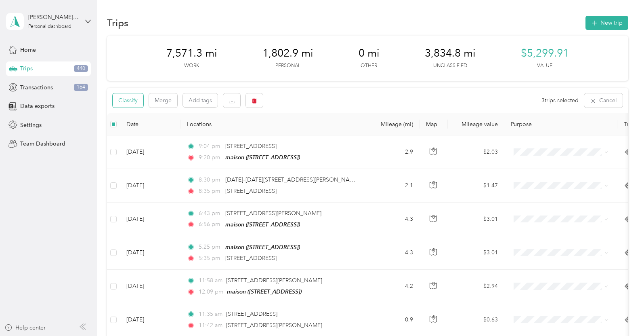
click at [134, 99] on button "Classify" at bounding box center [128, 100] width 31 height 14
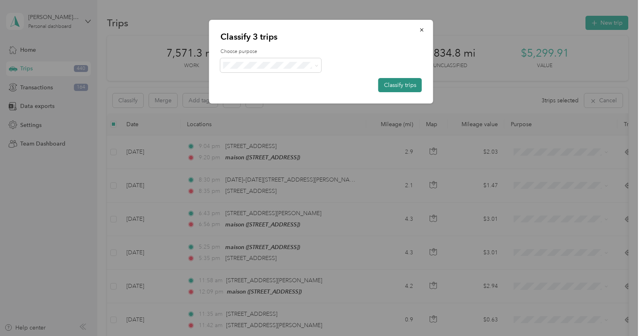
click at [409, 92] on button "Classify trips" at bounding box center [400, 85] width 44 height 14
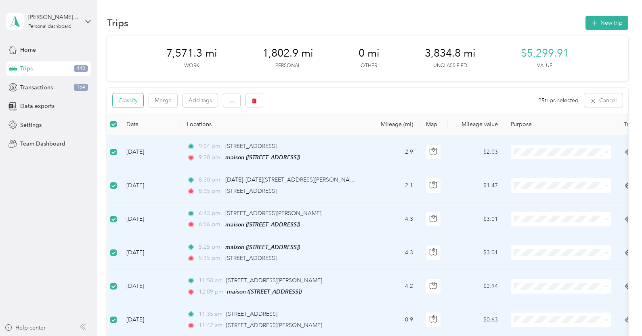
click at [131, 104] on button "Classify" at bounding box center [128, 100] width 31 height 14
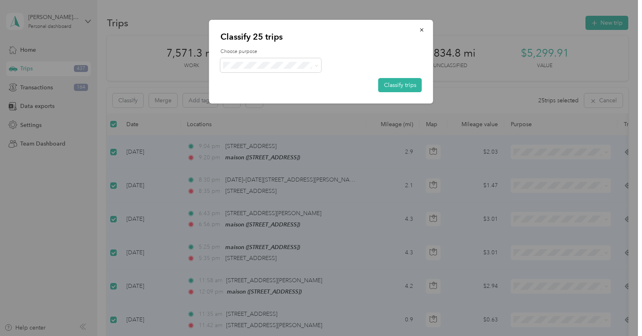
click at [276, 80] on span "Work" at bounding box center [277, 79] width 75 height 8
click at [407, 79] on button "Classify trips" at bounding box center [400, 85] width 44 height 14
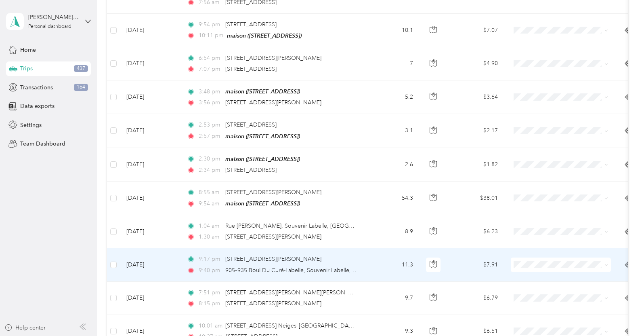
scroll to position [189, 0]
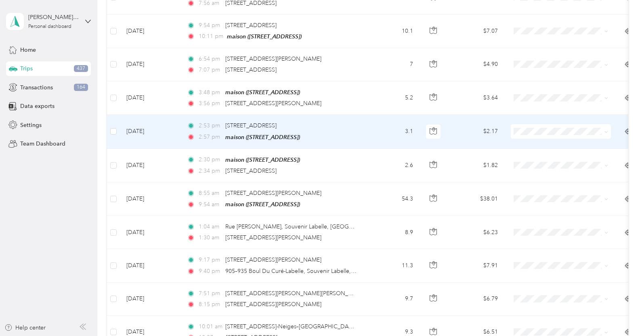
drag, startPoint x: 217, startPoint y: 142, endPoint x: 157, endPoint y: 107, distance: 69.7
click at [157, 107] on td "Apr 5, 2025" at bounding box center [150, 98] width 61 height 34
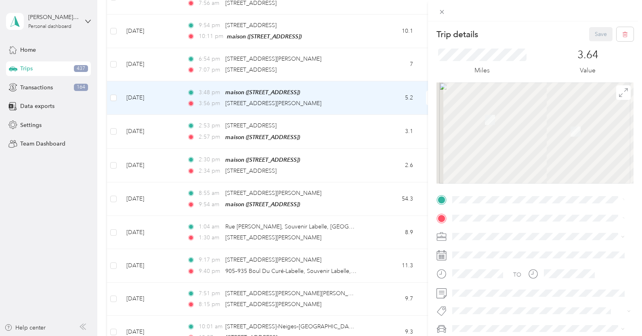
click at [324, 78] on div "Trip details Save This trip cannot be edited because it is either under review,…" at bounding box center [321, 168] width 642 height 336
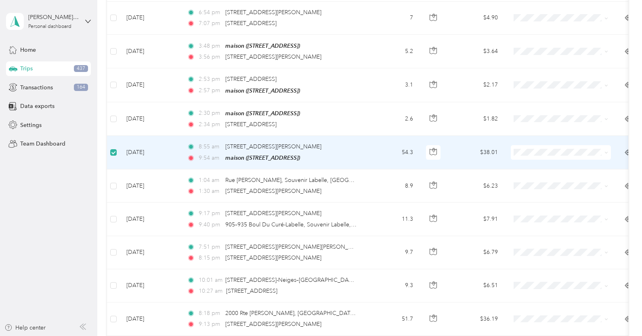
scroll to position [233, 0]
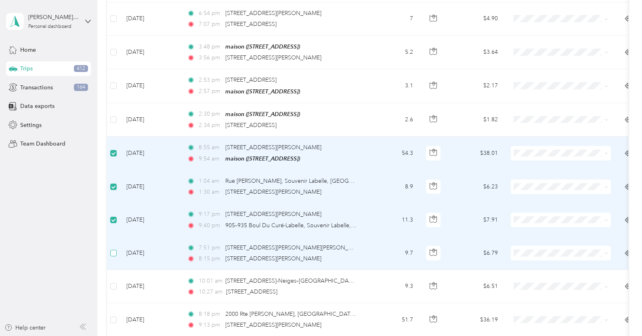
click at [114, 256] on label at bounding box center [113, 252] width 6 height 9
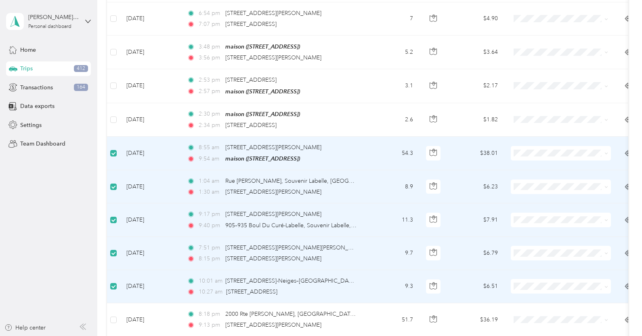
scroll to position [272, 0]
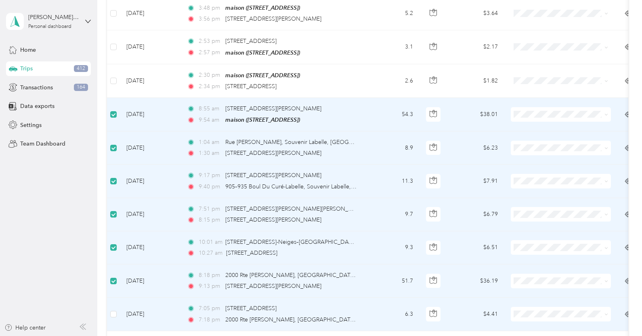
click at [113, 317] on td at bounding box center [113, 313] width 13 height 33
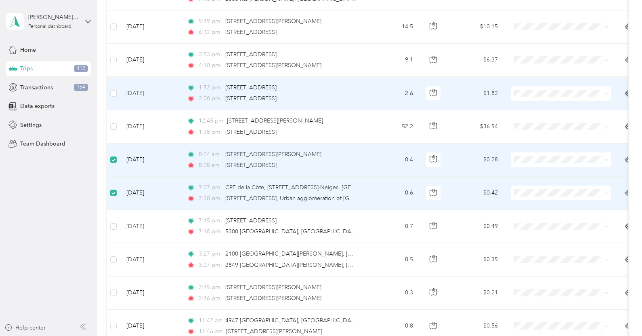
scroll to position [592, 0]
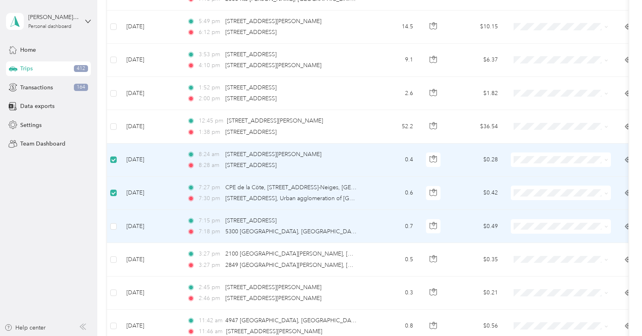
click at [117, 225] on td at bounding box center [113, 226] width 13 height 33
click at [115, 228] on label at bounding box center [113, 226] width 6 height 9
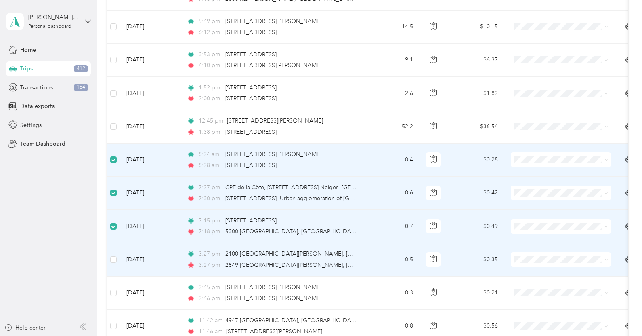
click at [117, 258] on td at bounding box center [113, 259] width 13 height 33
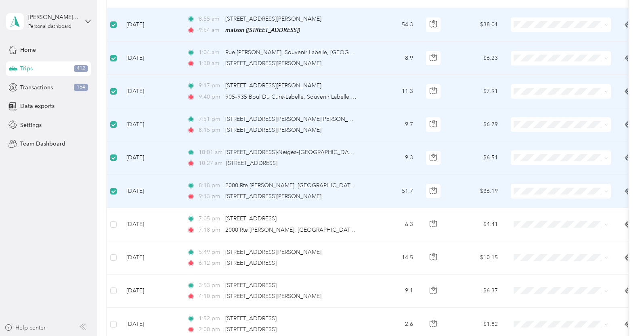
scroll to position [0, 0]
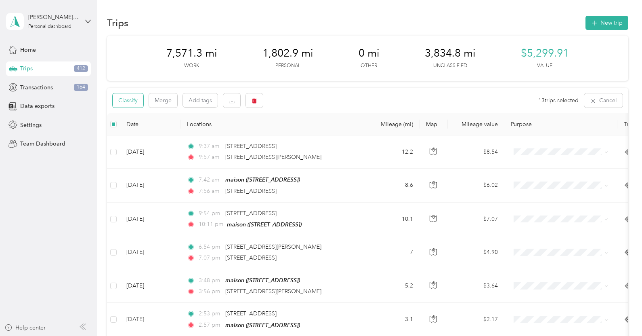
click at [130, 103] on button "Classify" at bounding box center [128, 100] width 31 height 14
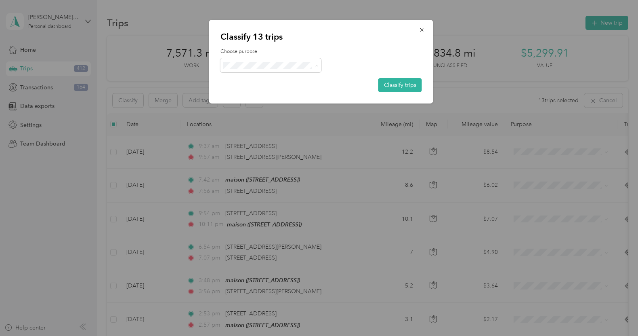
click at [275, 93] on span "Personal" at bounding box center [277, 94] width 75 height 8
click at [417, 84] on button "Classify trips" at bounding box center [400, 85] width 44 height 14
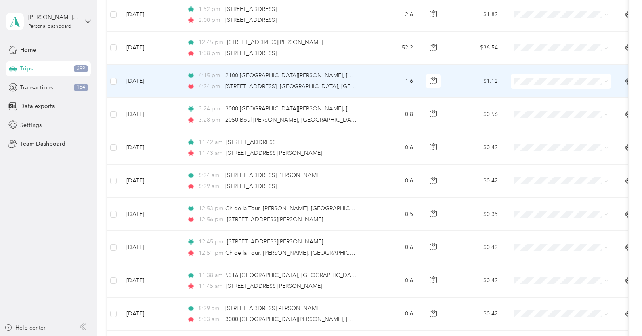
scroll to position [471, 0]
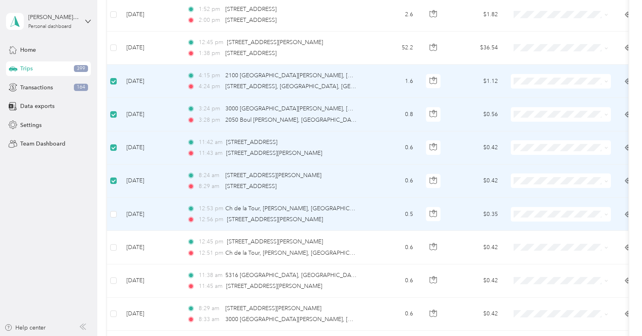
click at [108, 214] on td at bounding box center [113, 213] width 13 height 33
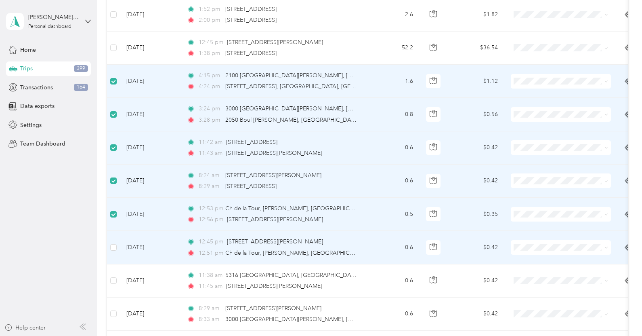
click at [113, 252] on td at bounding box center [113, 247] width 13 height 33
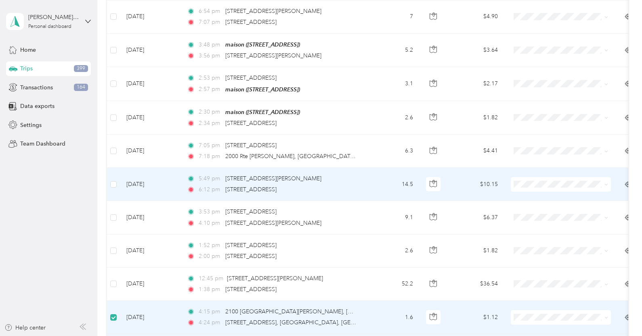
scroll to position [0, 0]
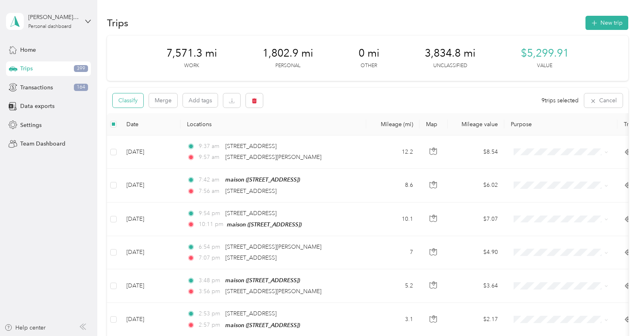
click at [126, 94] on button "Classify" at bounding box center [128, 100] width 31 height 14
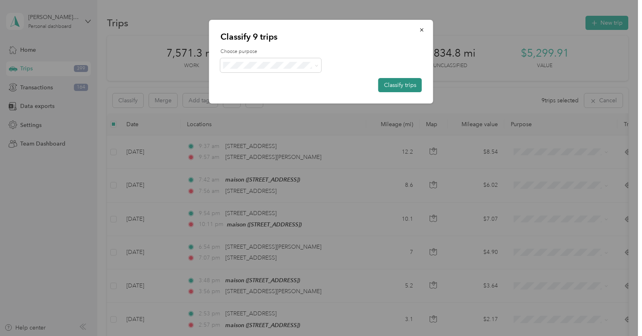
click at [412, 88] on button "Classify trips" at bounding box center [400, 85] width 44 height 14
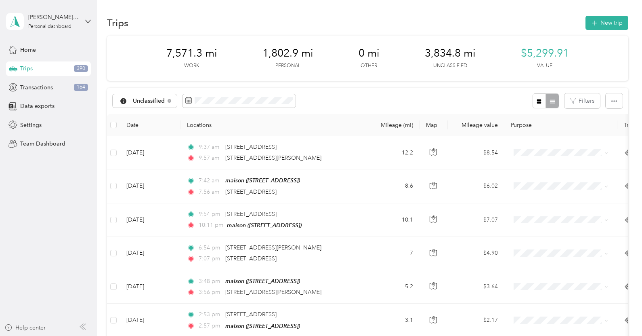
click at [117, 125] on th at bounding box center [113, 125] width 13 height 22
click at [113, 129] on th at bounding box center [113, 125] width 13 height 22
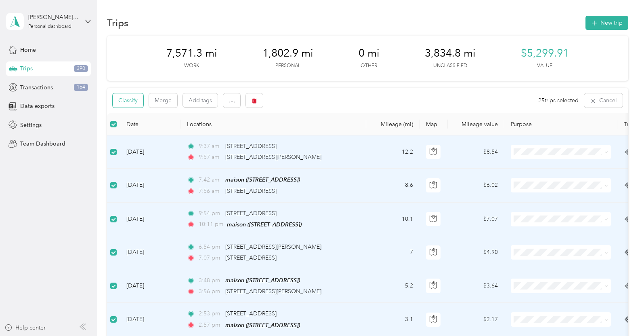
click at [132, 99] on button "Classify" at bounding box center [128, 100] width 31 height 14
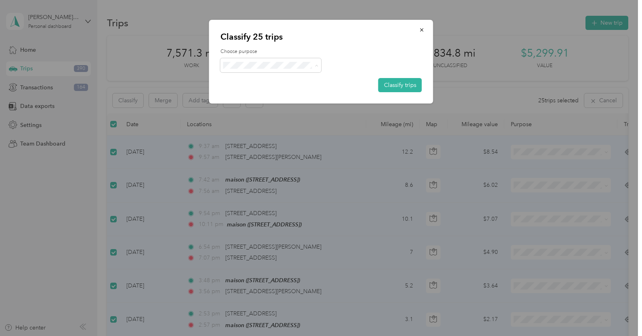
click at [280, 84] on li "Work" at bounding box center [270, 80] width 101 height 14
click at [413, 83] on button "Classify trips" at bounding box center [400, 85] width 44 height 14
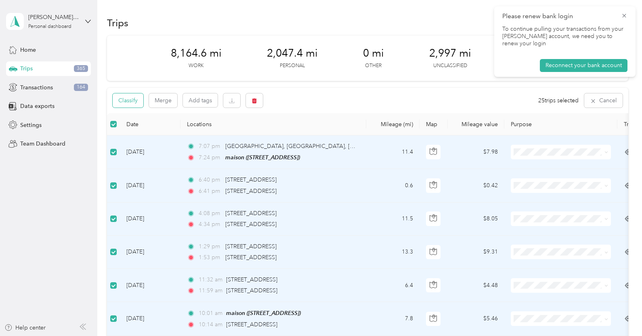
click at [137, 102] on button "Classify" at bounding box center [128, 100] width 31 height 14
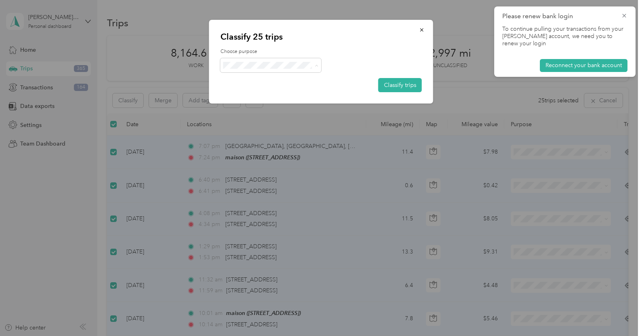
click at [265, 81] on span "Work" at bounding box center [277, 80] width 75 height 8
click at [390, 82] on button "Classify trips" at bounding box center [400, 85] width 44 height 14
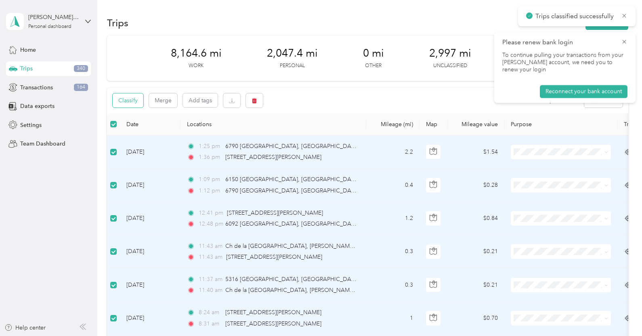
click at [129, 98] on button "Classify" at bounding box center [128, 100] width 31 height 14
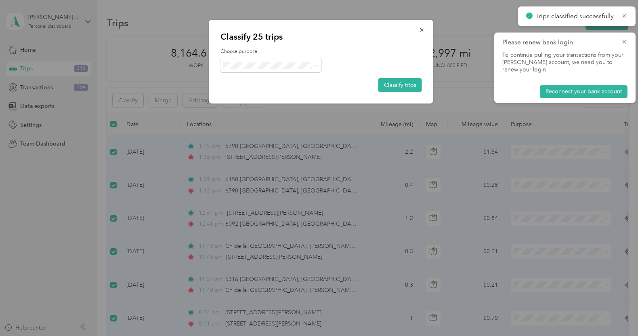
click at [412, 77] on div "Choose purpose Classify trips" at bounding box center [320, 70] width 201 height 44
click at [405, 85] on button "Classify trips" at bounding box center [400, 85] width 44 height 14
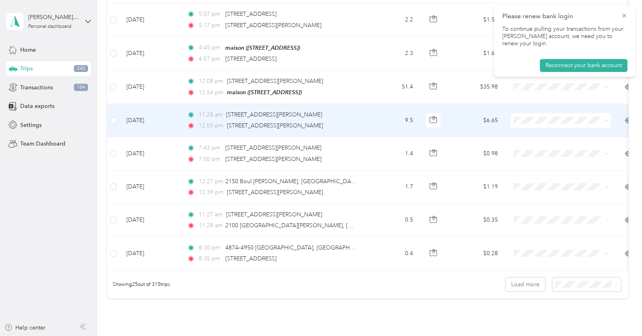
scroll to position [732, 0]
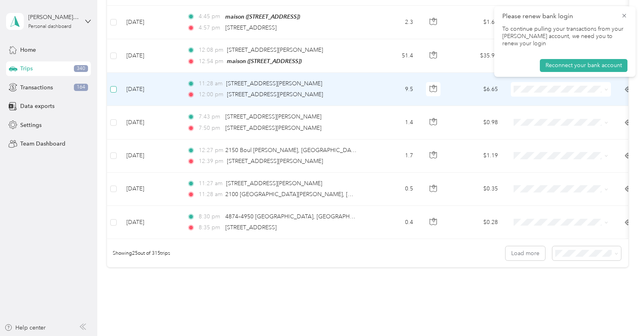
click at [113, 85] on label at bounding box center [113, 89] width 6 height 9
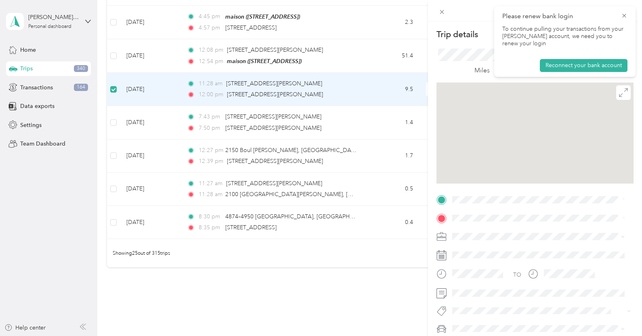
click at [115, 124] on div "Trip details Save This trip cannot be edited because it is either under review,…" at bounding box center [321, 168] width 642 height 336
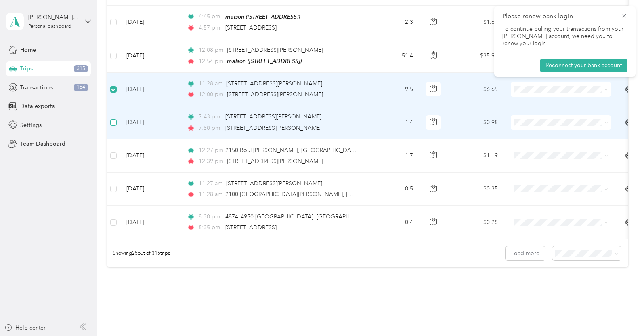
click at [113, 123] on label at bounding box center [113, 122] width 6 height 9
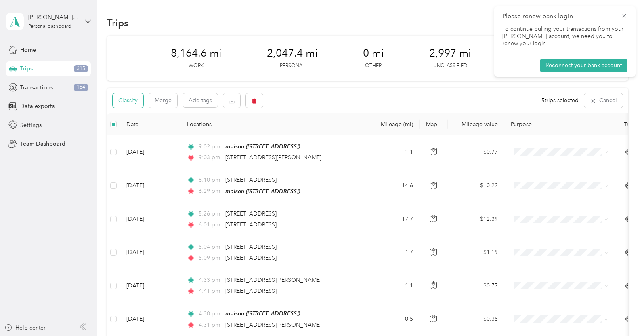
click at [128, 102] on button "Classify" at bounding box center [128, 100] width 31 height 14
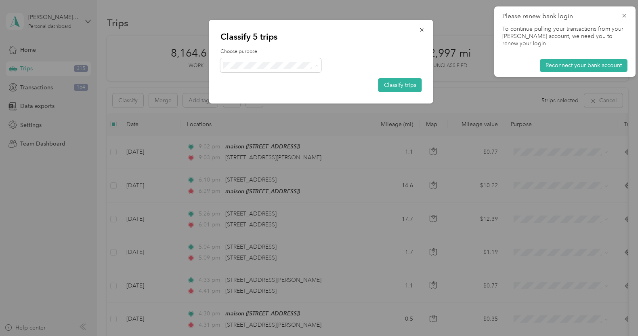
click at [257, 90] on span "Personal" at bounding box center [277, 94] width 75 height 8
click at [398, 83] on button "Classify trips" at bounding box center [400, 85] width 44 height 14
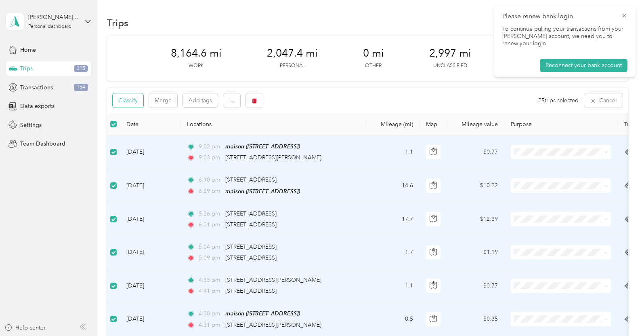
click at [134, 99] on button "Classify" at bounding box center [128, 100] width 31 height 14
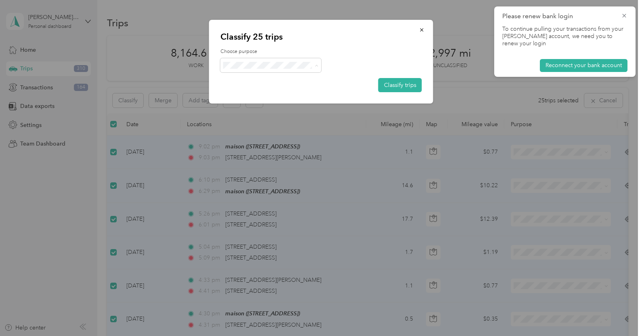
click at [248, 79] on span "Work" at bounding box center [277, 80] width 75 height 8
click at [392, 80] on button "Classify trips" at bounding box center [400, 85] width 44 height 14
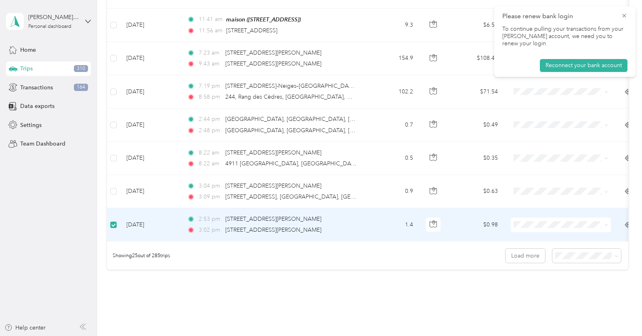
scroll to position [728, 0]
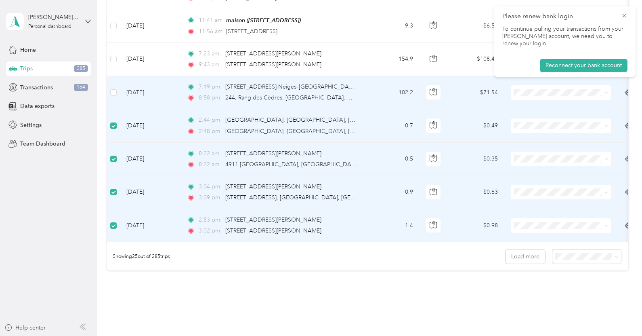
click at [115, 85] on td at bounding box center [113, 92] width 13 height 33
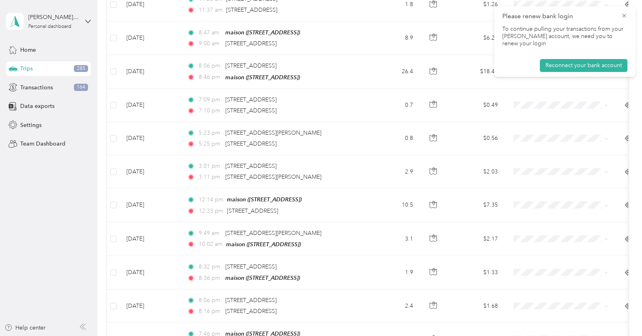
scroll to position [0, 0]
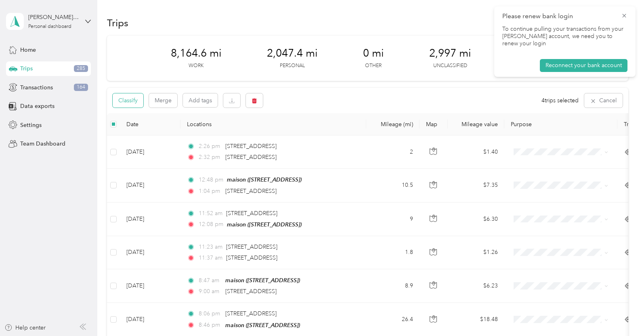
click at [134, 101] on button "Classify" at bounding box center [128, 100] width 31 height 14
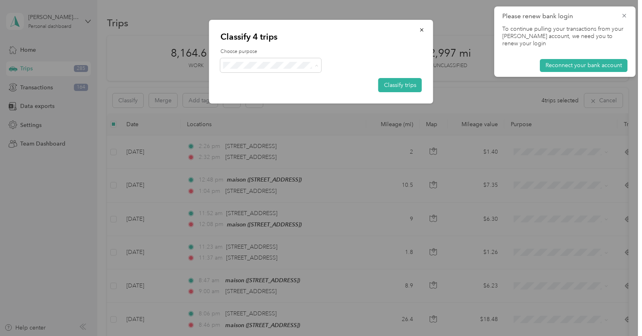
click at [270, 94] on span "Personal" at bounding box center [277, 94] width 75 height 8
click at [397, 86] on button "Classify trips" at bounding box center [400, 85] width 44 height 14
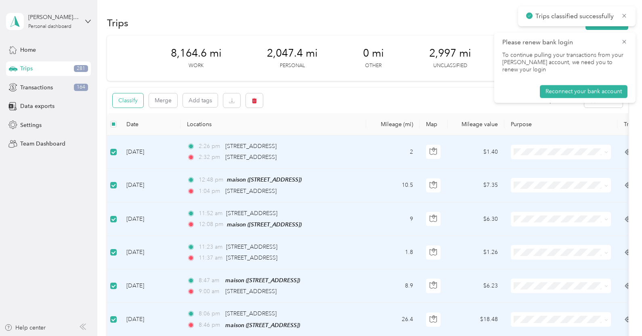
click at [130, 97] on button "Classify" at bounding box center [128, 100] width 31 height 14
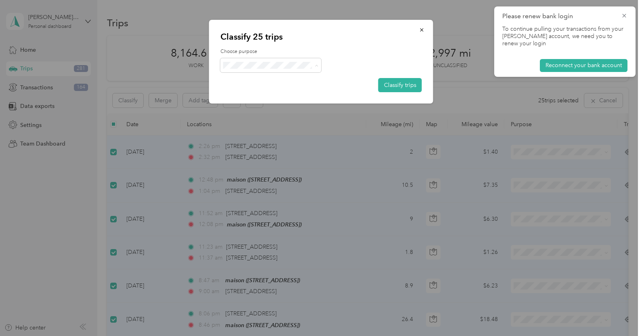
click at [260, 80] on span "Work" at bounding box center [277, 80] width 75 height 8
click at [388, 90] on button "Classify trips" at bounding box center [400, 85] width 44 height 14
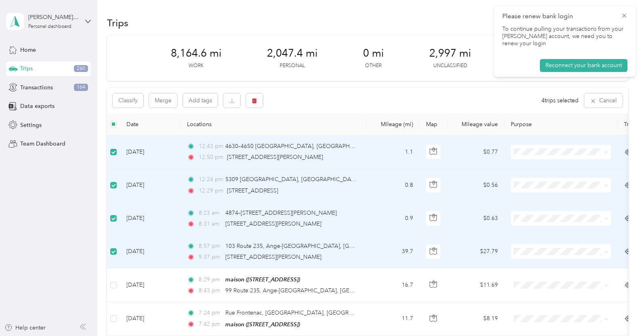
click at [120, 92] on div "Classify Merge Add tags 4 trips selected Cancel" at bounding box center [367, 100] width 521 height 25
click at [125, 100] on button "Classify" at bounding box center [128, 100] width 31 height 14
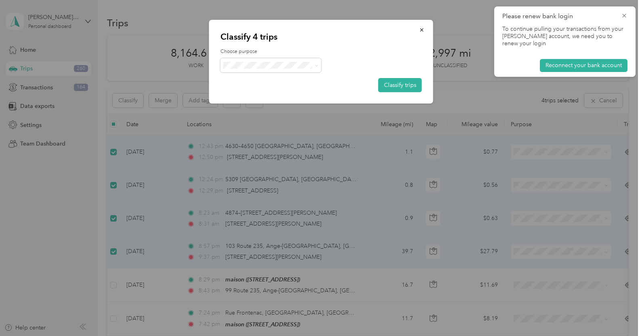
click at [227, 72] on div "Choose purpose Classify trips" at bounding box center [320, 70] width 201 height 44
click at [279, 92] on span "Personal" at bounding box center [277, 94] width 75 height 8
click at [403, 88] on button "Classify trips" at bounding box center [400, 85] width 44 height 14
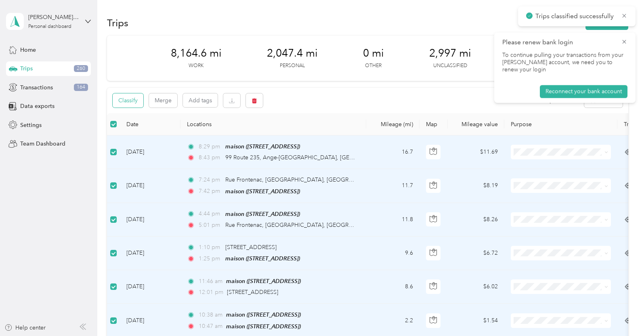
click at [131, 107] on button "Classify" at bounding box center [128, 100] width 31 height 14
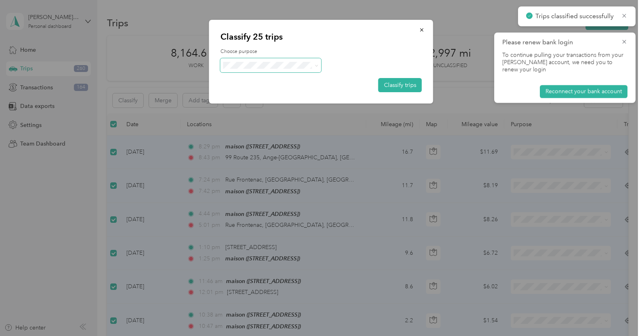
click at [276, 61] on span at bounding box center [270, 65] width 101 height 14
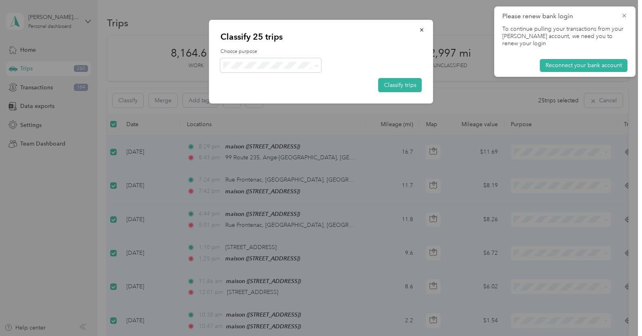
click at [257, 76] on span "Work" at bounding box center [277, 80] width 75 height 8
click at [392, 82] on button "Classify trips" at bounding box center [400, 85] width 44 height 14
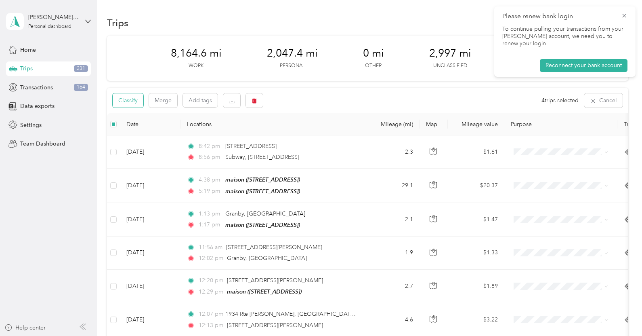
click at [136, 96] on button "Classify" at bounding box center [128, 100] width 31 height 14
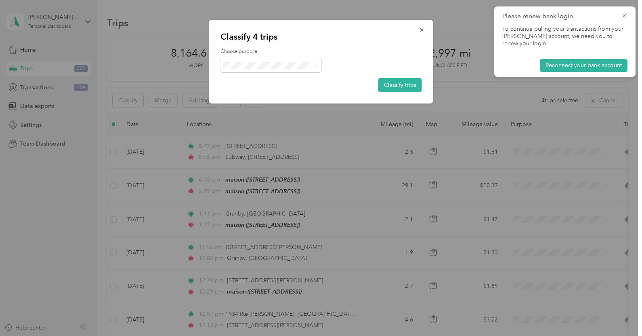
click at [283, 92] on span "Personal" at bounding box center [277, 94] width 75 height 8
click at [405, 85] on button "Classify trips" at bounding box center [400, 85] width 44 height 14
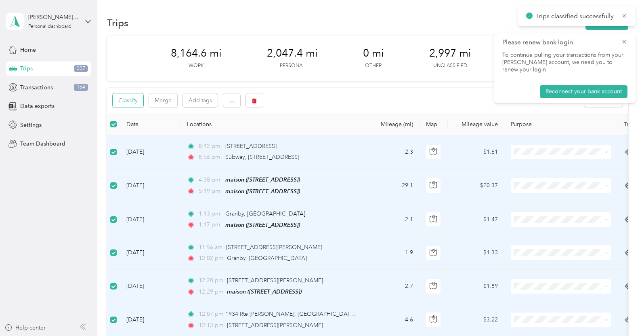
click at [134, 97] on button "Classify" at bounding box center [128, 100] width 31 height 14
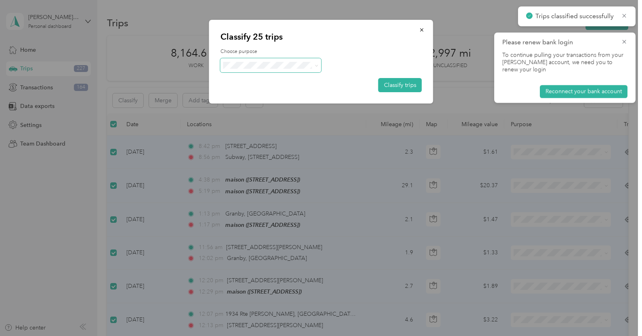
click at [264, 60] on span at bounding box center [270, 65] width 101 height 14
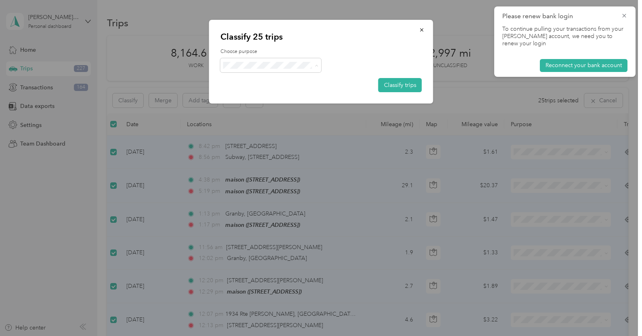
click at [286, 74] on li "Work" at bounding box center [270, 80] width 101 height 14
click at [391, 80] on button "Classify trips" at bounding box center [400, 85] width 44 height 14
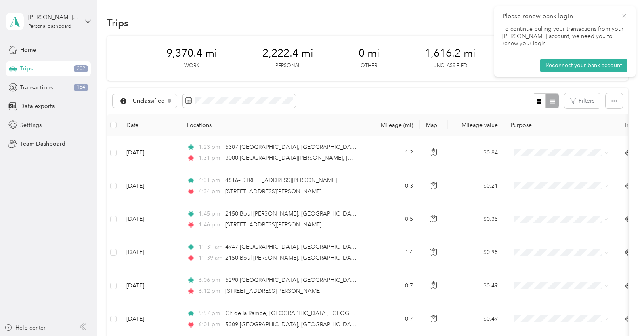
click at [624, 15] on icon at bounding box center [624, 15] width 6 height 7
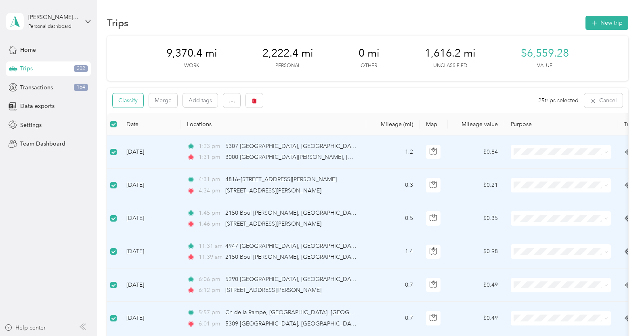
click at [128, 104] on button "Classify" at bounding box center [128, 100] width 31 height 14
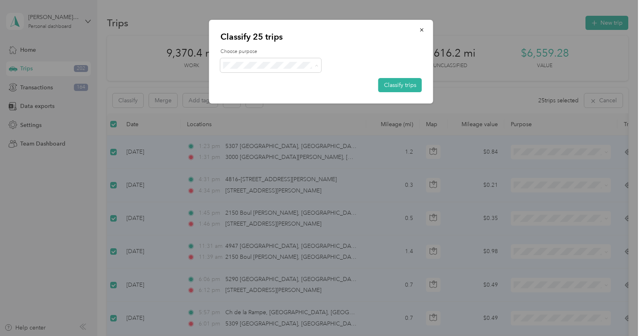
click at [263, 80] on span "Work" at bounding box center [277, 80] width 75 height 8
click at [401, 85] on button "Classify trips" at bounding box center [400, 85] width 44 height 14
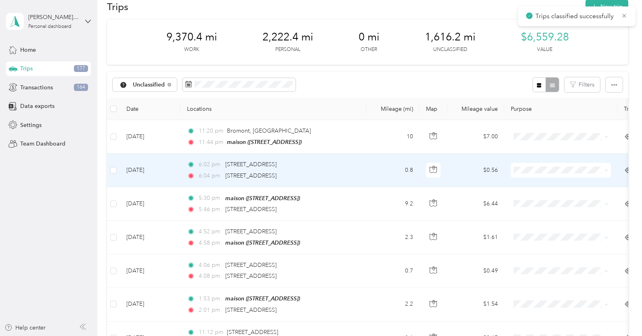
scroll to position [16, 0]
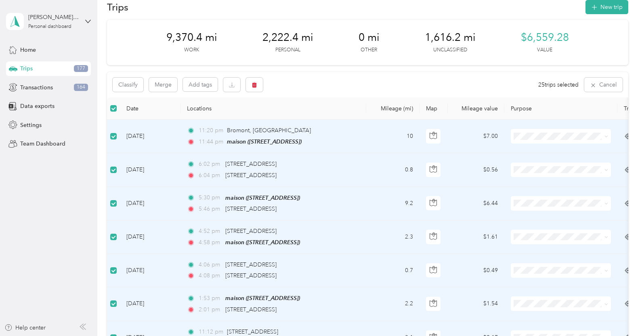
click at [124, 92] on div "Classify Merge Add tags 25 trips selected Cancel" at bounding box center [367, 84] width 521 height 25
click at [128, 82] on button "Classify" at bounding box center [128, 85] width 31 height 14
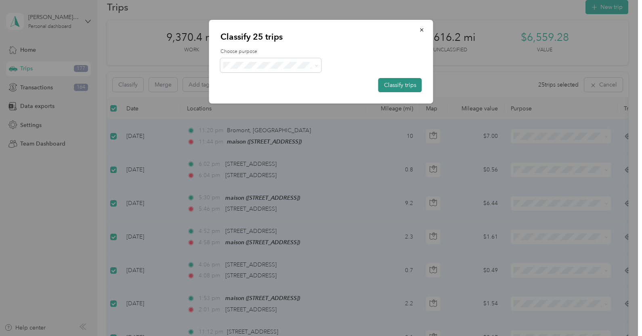
click at [415, 82] on button "Classify trips" at bounding box center [400, 85] width 44 height 14
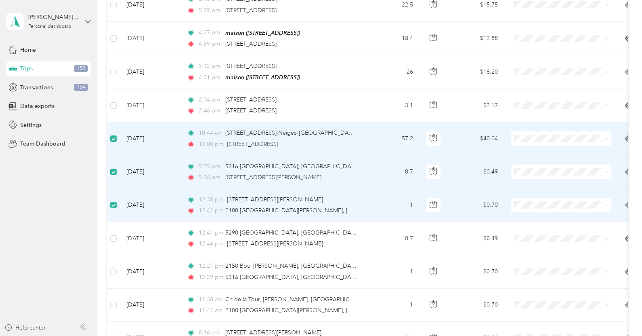
scroll to position [582, 0]
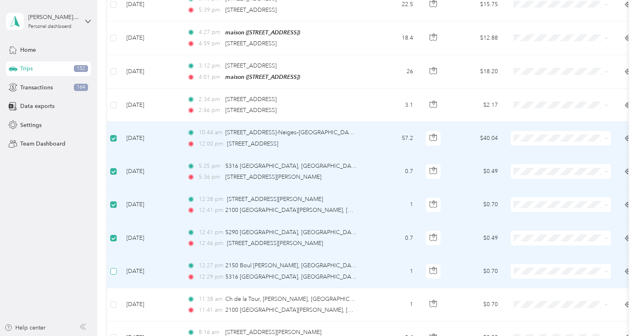
click at [112, 273] on label at bounding box center [113, 270] width 6 height 9
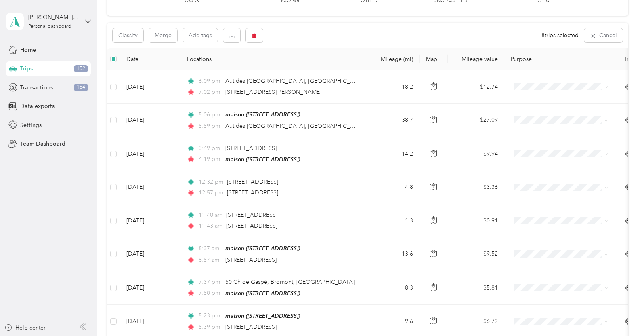
scroll to position [5, 0]
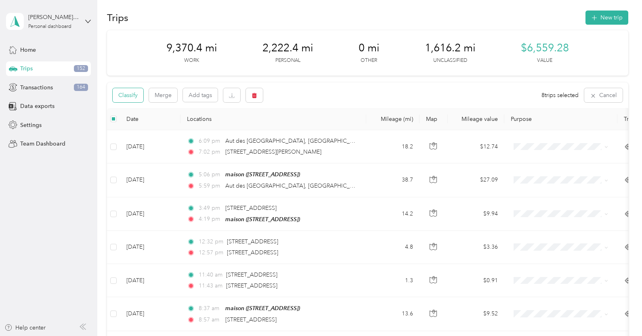
click at [122, 99] on button "Classify" at bounding box center [128, 95] width 31 height 14
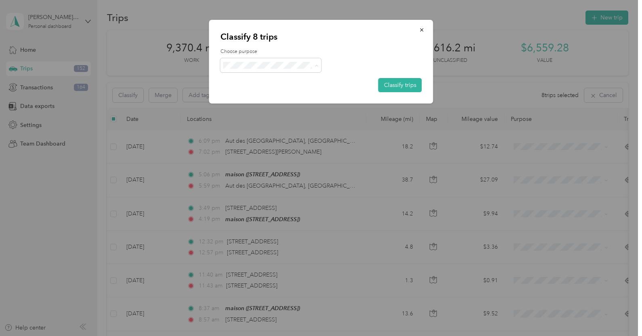
click at [264, 92] on span "Personal" at bounding box center [277, 94] width 75 height 8
click at [391, 85] on button "Classify trips" at bounding box center [400, 85] width 44 height 14
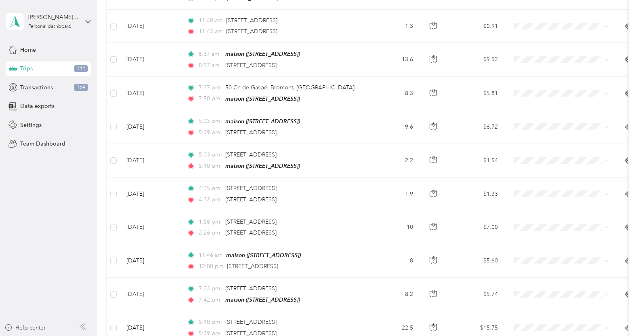
scroll to position [0, 0]
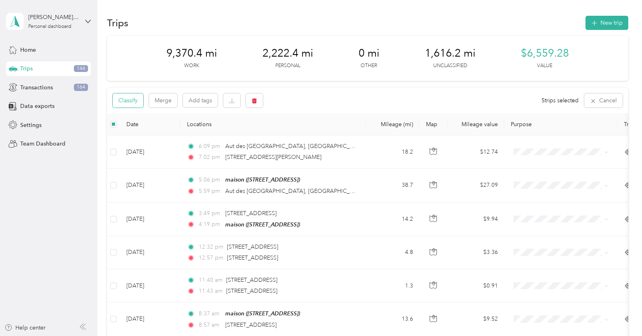
click at [128, 95] on button "Classify" at bounding box center [128, 100] width 31 height 14
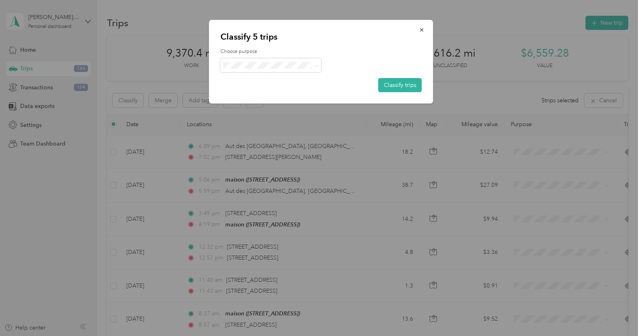
click at [409, 76] on div "Choose purpose Classify trips" at bounding box center [320, 70] width 201 height 44
click at [409, 81] on button "Classify trips" at bounding box center [400, 85] width 44 height 14
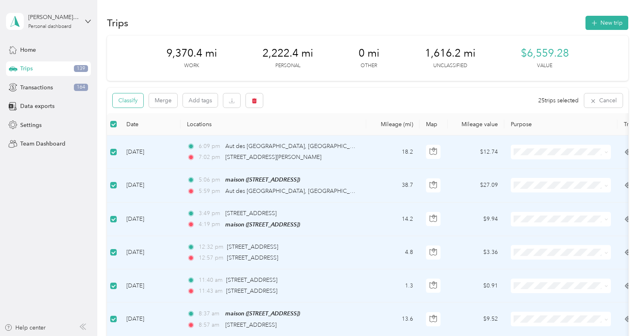
click at [127, 105] on button "Classify" at bounding box center [128, 100] width 31 height 14
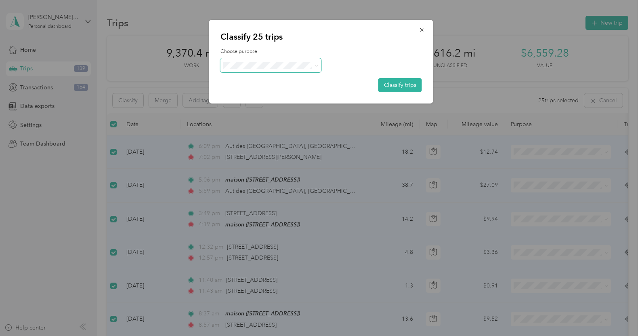
click at [267, 69] on span at bounding box center [270, 65] width 101 height 14
click at [263, 58] on span at bounding box center [270, 65] width 101 height 14
click at [275, 69] on span at bounding box center [270, 65] width 101 height 14
click at [306, 70] on span at bounding box center [270, 65] width 101 height 14
click at [318, 68] on span at bounding box center [315, 65] width 6 height 8
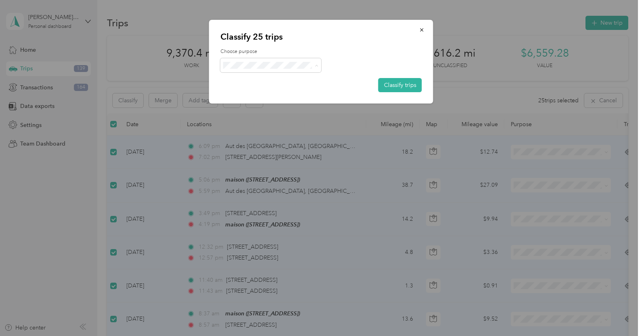
click at [271, 80] on span "Work" at bounding box center [277, 80] width 75 height 8
click at [411, 80] on button "Classify trips" at bounding box center [400, 85] width 44 height 14
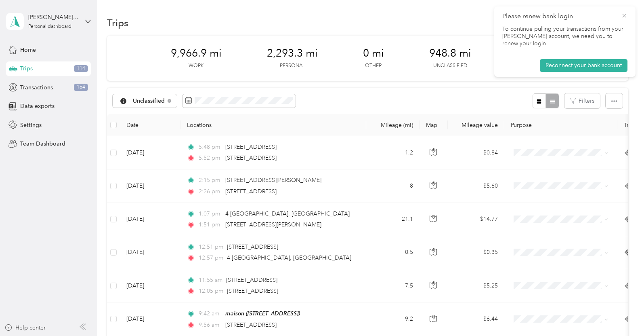
click at [625, 16] on icon at bounding box center [624, 15] width 6 height 7
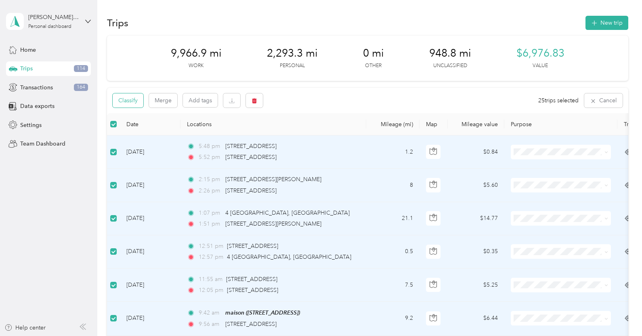
click at [124, 105] on button "Classify" at bounding box center [128, 100] width 31 height 14
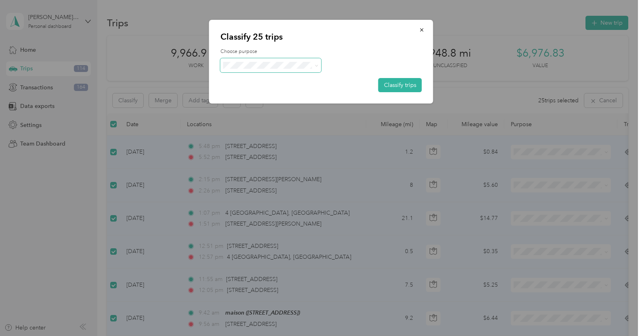
click at [300, 68] on span at bounding box center [270, 65] width 101 height 14
click at [257, 80] on span "Work" at bounding box center [277, 80] width 75 height 8
click at [401, 80] on button "Classify trips" at bounding box center [400, 85] width 44 height 14
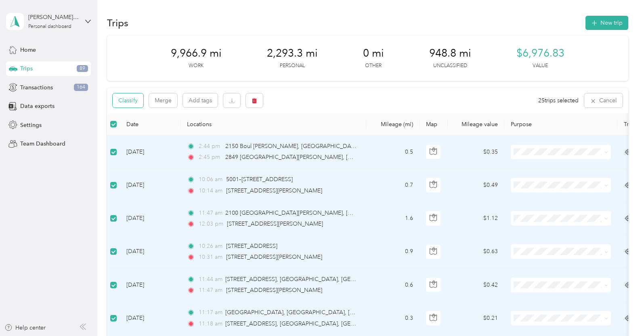
click at [125, 105] on button "Classify" at bounding box center [128, 100] width 31 height 14
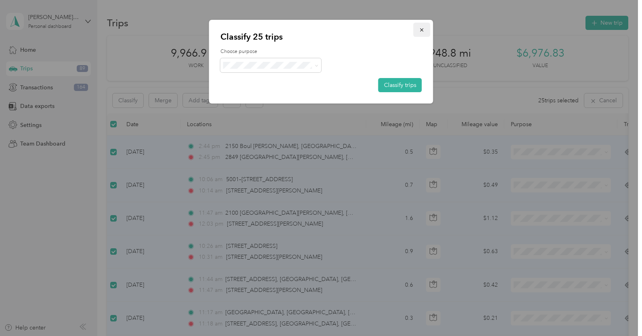
click at [418, 30] on button "button" at bounding box center [421, 30] width 17 height 14
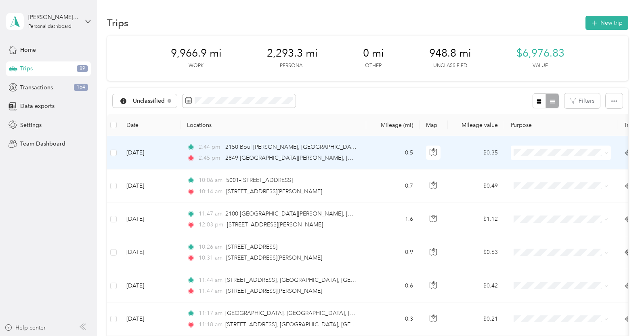
click at [117, 151] on td at bounding box center [113, 152] width 13 height 33
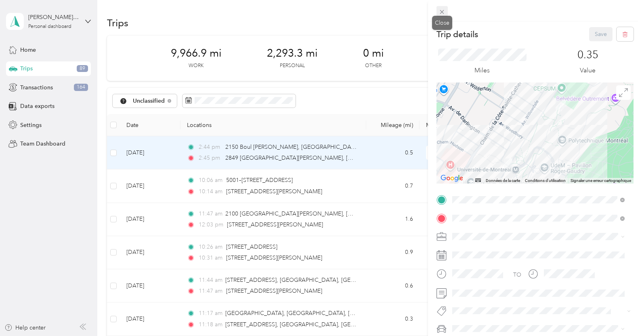
click at [441, 12] on icon at bounding box center [442, 11] width 7 height 7
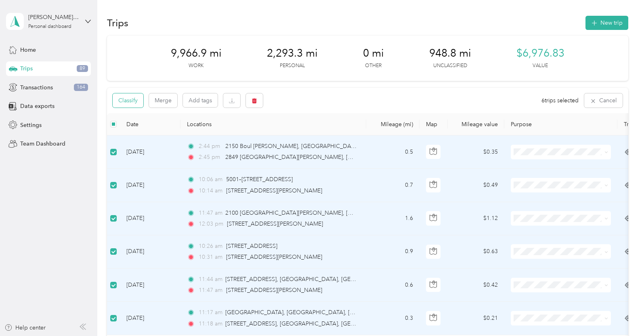
click at [129, 101] on button "Classify" at bounding box center [128, 100] width 31 height 14
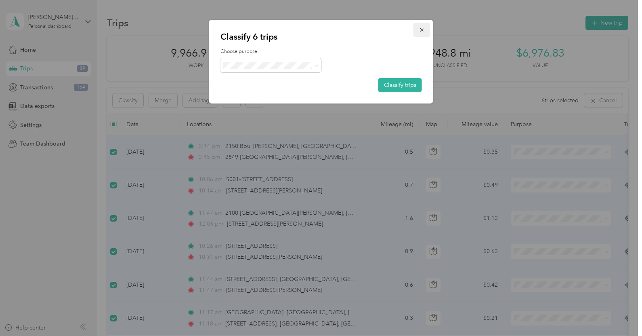
click at [422, 29] on icon "button" at bounding box center [422, 30] width 6 height 6
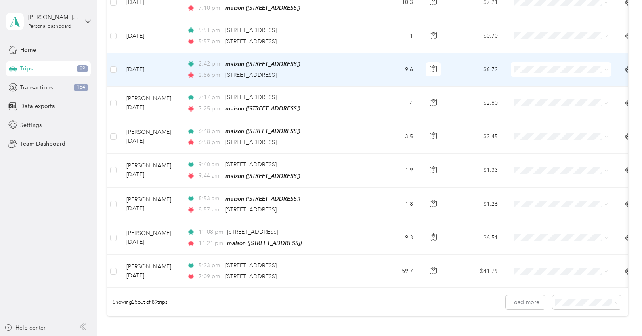
scroll to position [682, 0]
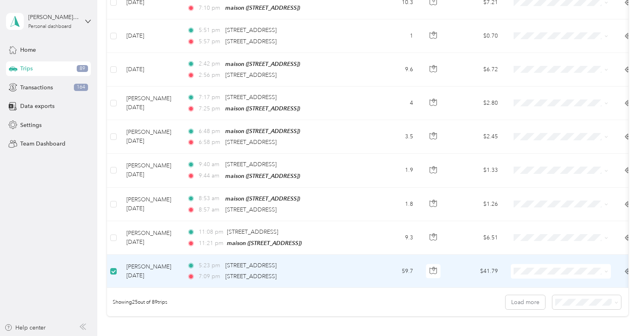
click at [109, 268] on td at bounding box center [113, 270] width 13 height 33
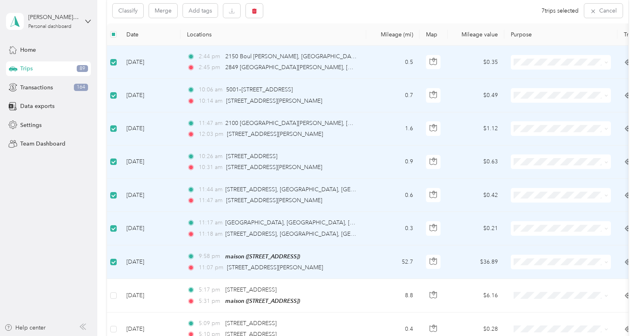
scroll to position [0, 0]
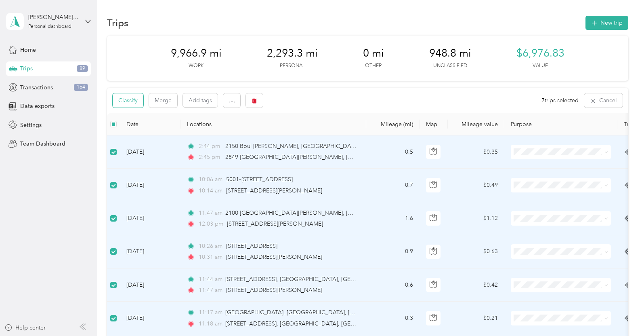
click at [133, 102] on button "Classify" at bounding box center [128, 100] width 31 height 14
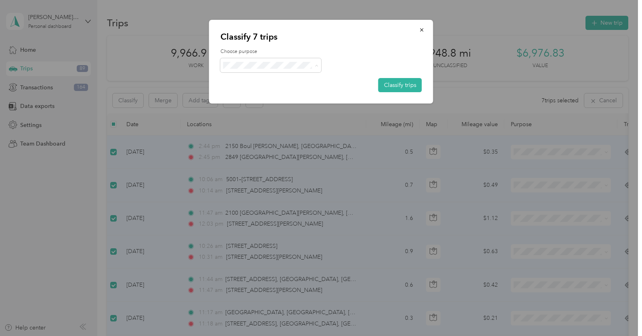
click at [264, 92] on span "Personal" at bounding box center [277, 94] width 75 height 8
click at [396, 83] on button "Classify trips" at bounding box center [400, 85] width 44 height 14
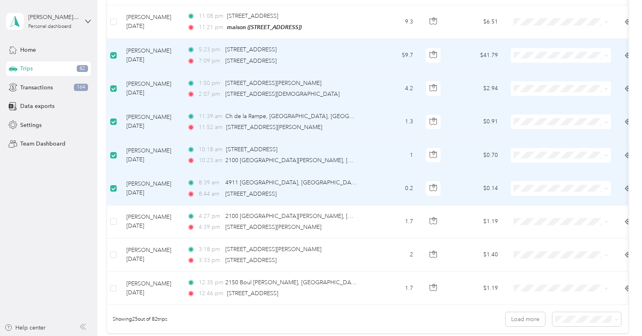
scroll to position [665, 0]
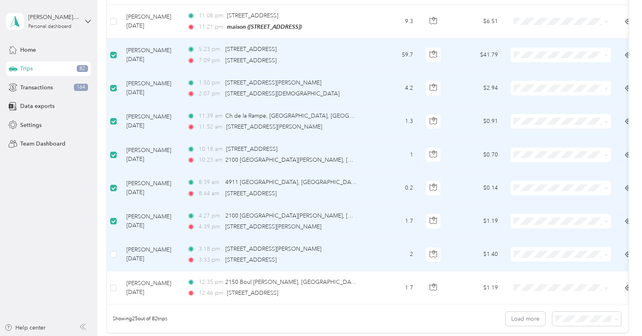
click at [113, 258] on td at bounding box center [113, 254] width 13 height 33
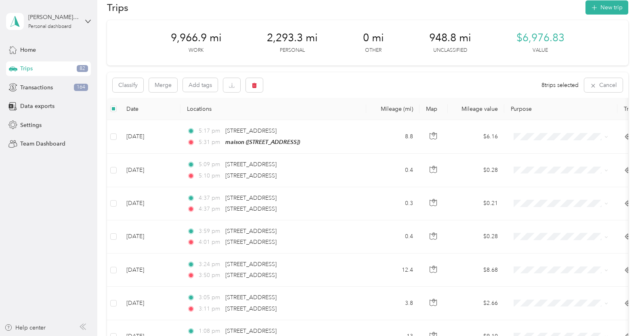
scroll to position [0, 0]
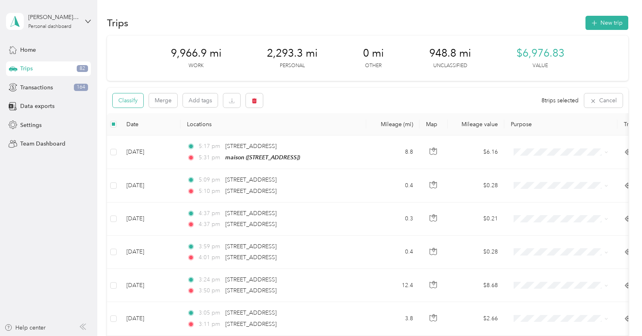
click at [126, 99] on button "Classify" at bounding box center [128, 100] width 31 height 14
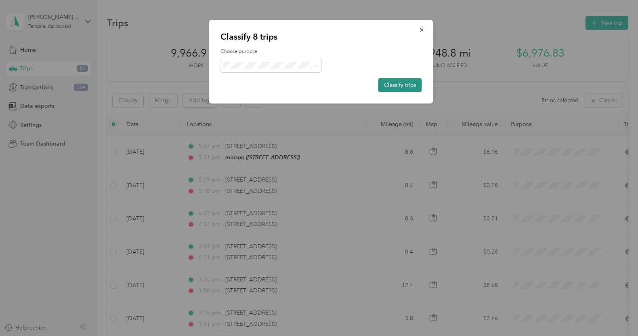
click at [391, 85] on button "Classify trips" at bounding box center [400, 85] width 44 height 14
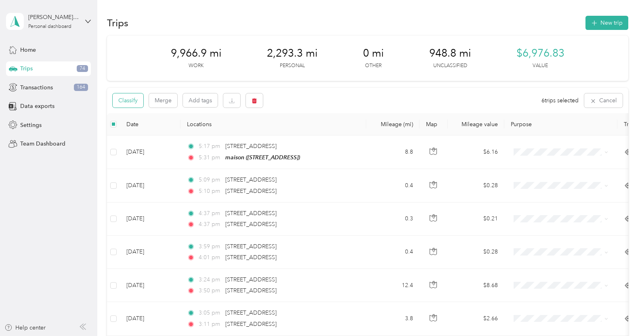
click at [131, 101] on button "Classify" at bounding box center [128, 100] width 31 height 14
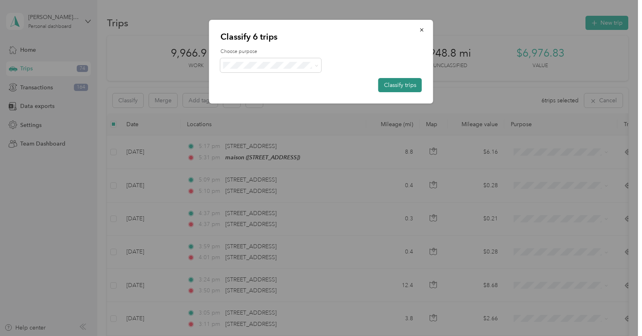
click at [415, 90] on button "Classify trips" at bounding box center [400, 85] width 44 height 14
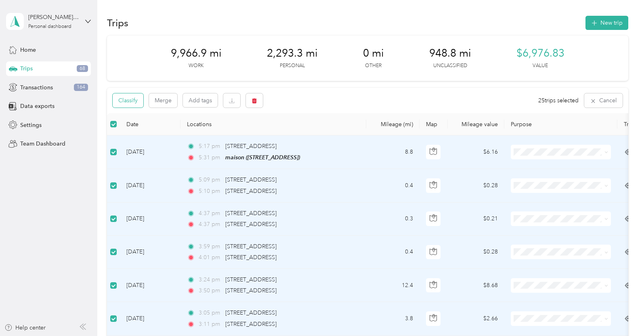
click at [135, 99] on button "Classify" at bounding box center [128, 100] width 31 height 14
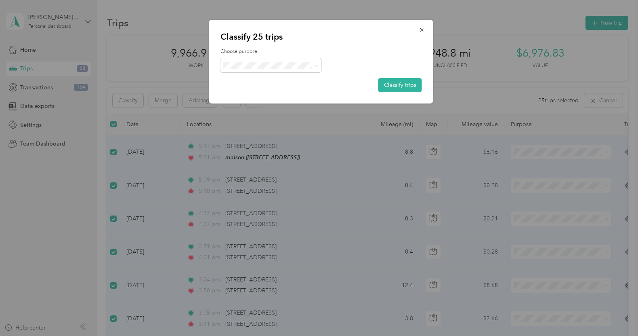
click at [293, 83] on li "Work" at bounding box center [270, 78] width 101 height 14
click at [398, 82] on button "Classify trips" at bounding box center [400, 85] width 44 height 14
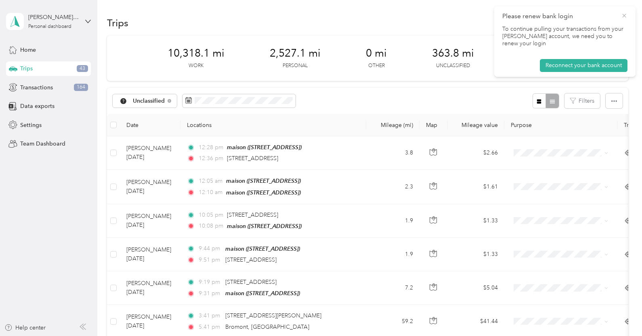
click at [623, 16] on icon at bounding box center [624, 15] width 6 height 7
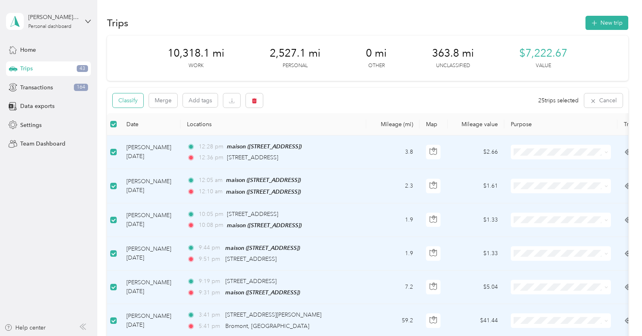
click at [126, 102] on button "Classify" at bounding box center [128, 100] width 31 height 14
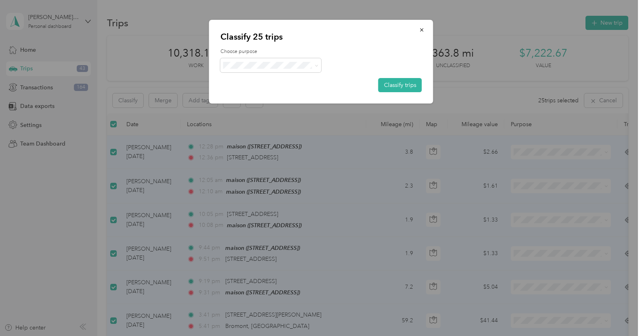
click at [273, 86] on ol "Work Personal Home Services Other Charity Medical Moving Commute" at bounding box center [270, 129] width 101 height 113
click at [243, 70] on span at bounding box center [270, 65] width 101 height 14
click at [256, 79] on span "Work" at bounding box center [277, 79] width 75 height 8
click at [391, 88] on button "Classify trips" at bounding box center [400, 85] width 44 height 14
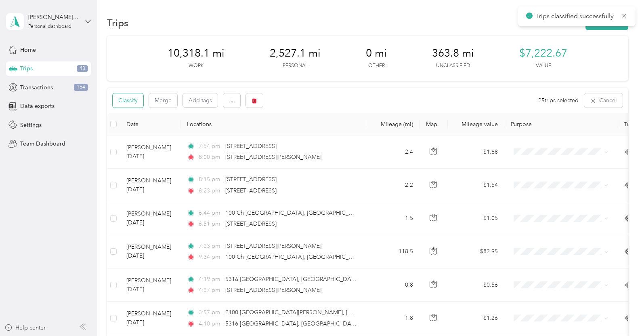
click at [127, 104] on button "Classify" at bounding box center [128, 100] width 31 height 14
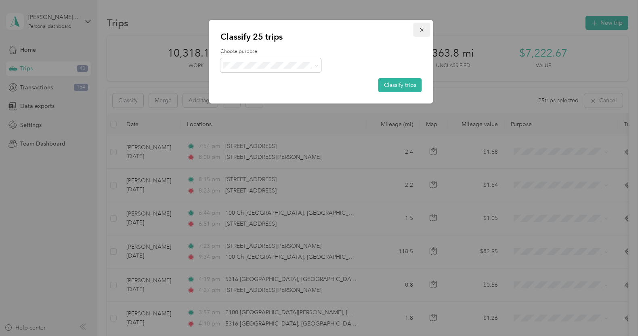
click at [420, 28] on icon "button" at bounding box center [422, 30] width 6 height 6
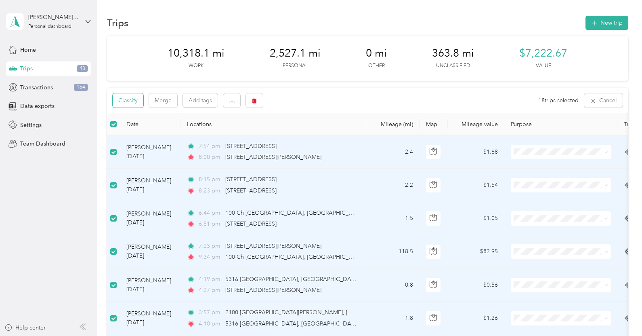
click at [125, 102] on button "Classify" at bounding box center [128, 100] width 31 height 14
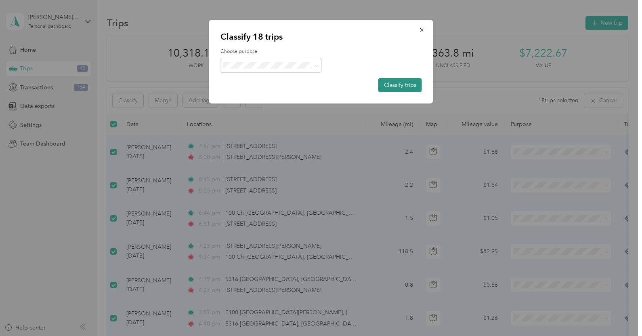
click at [390, 80] on button "Classify trips" at bounding box center [400, 85] width 44 height 14
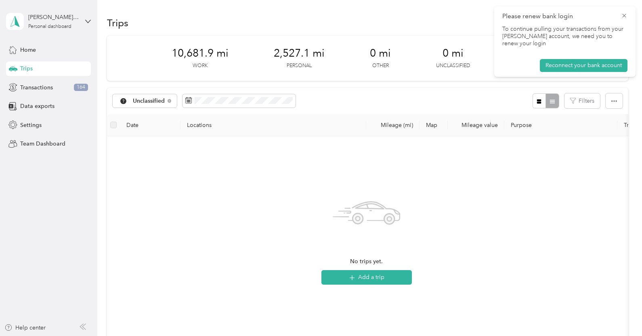
click at [293, 50] on span "2,527.1 mi" at bounding box center [299, 53] width 51 height 13
click at [45, 45] on div "Home" at bounding box center [48, 49] width 85 height 15
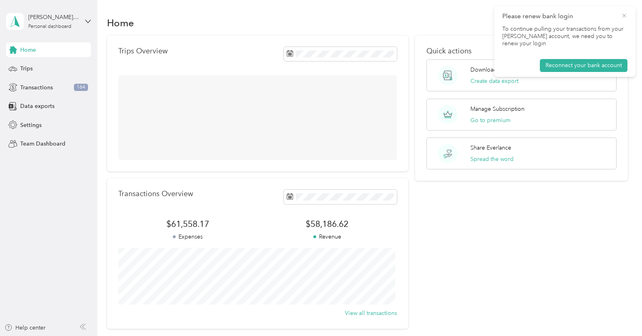
click at [626, 13] on icon at bounding box center [624, 15] width 6 height 7
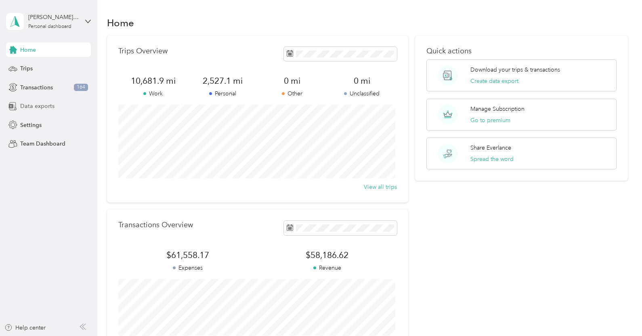
click at [45, 106] on span "Data exports" at bounding box center [37, 106] width 34 height 8
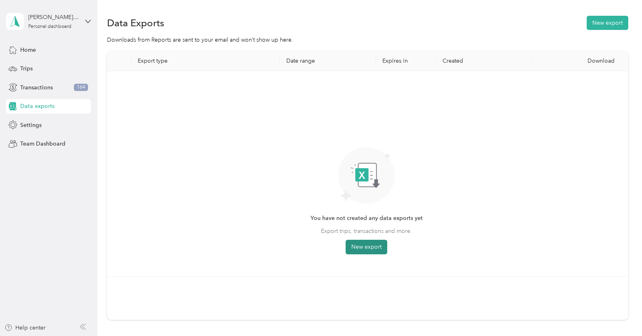
click at [370, 240] on button "New export" at bounding box center [367, 246] width 42 height 15
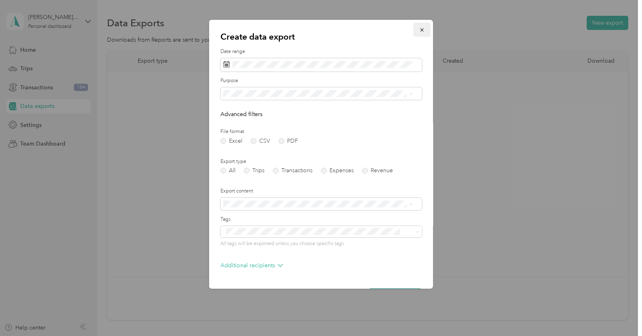
click at [419, 30] on icon "button" at bounding box center [422, 30] width 6 height 6
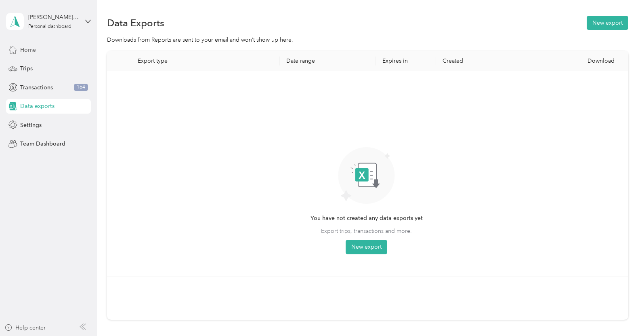
click at [42, 50] on div "Home" at bounding box center [48, 49] width 85 height 15
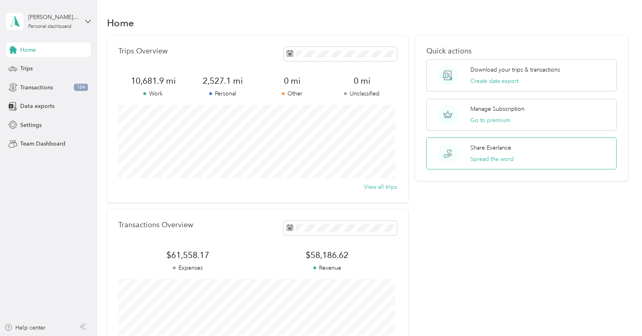
click at [501, 151] on p "Share Everlance" at bounding box center [490, 147] width 41 height 8
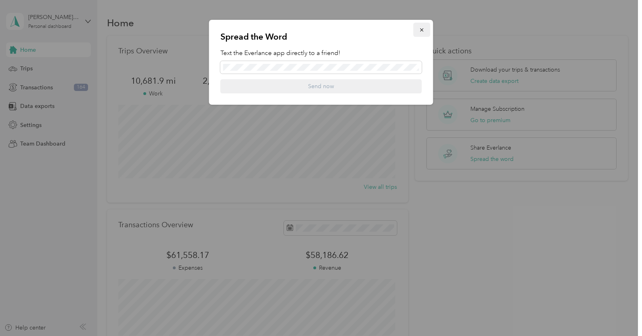
click at [420, 29] on icon "button" at bounding box center [422, 30] width 6 height 6
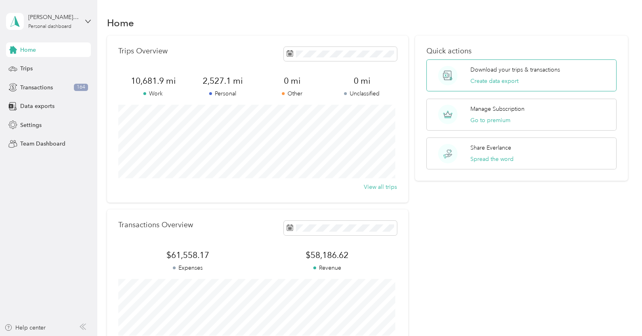
click at [506, 73] on p "Download your trips & transactions" at bounding box center [515, 69] width 90 height 8
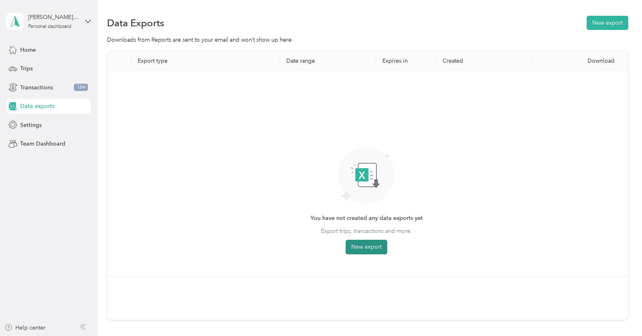
click at [357, 244] on button "New export" at bounding box center [367, 246] width 42 height 15
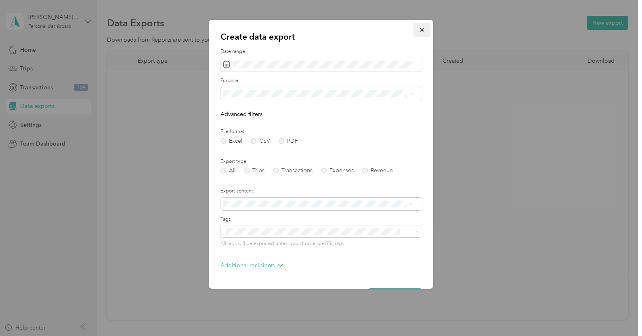
click at [419, 29] on icon "button" at bounding box center [422, 30] width 6 height 6
